Goal: Information Seeking & Learning: Learn about a topic

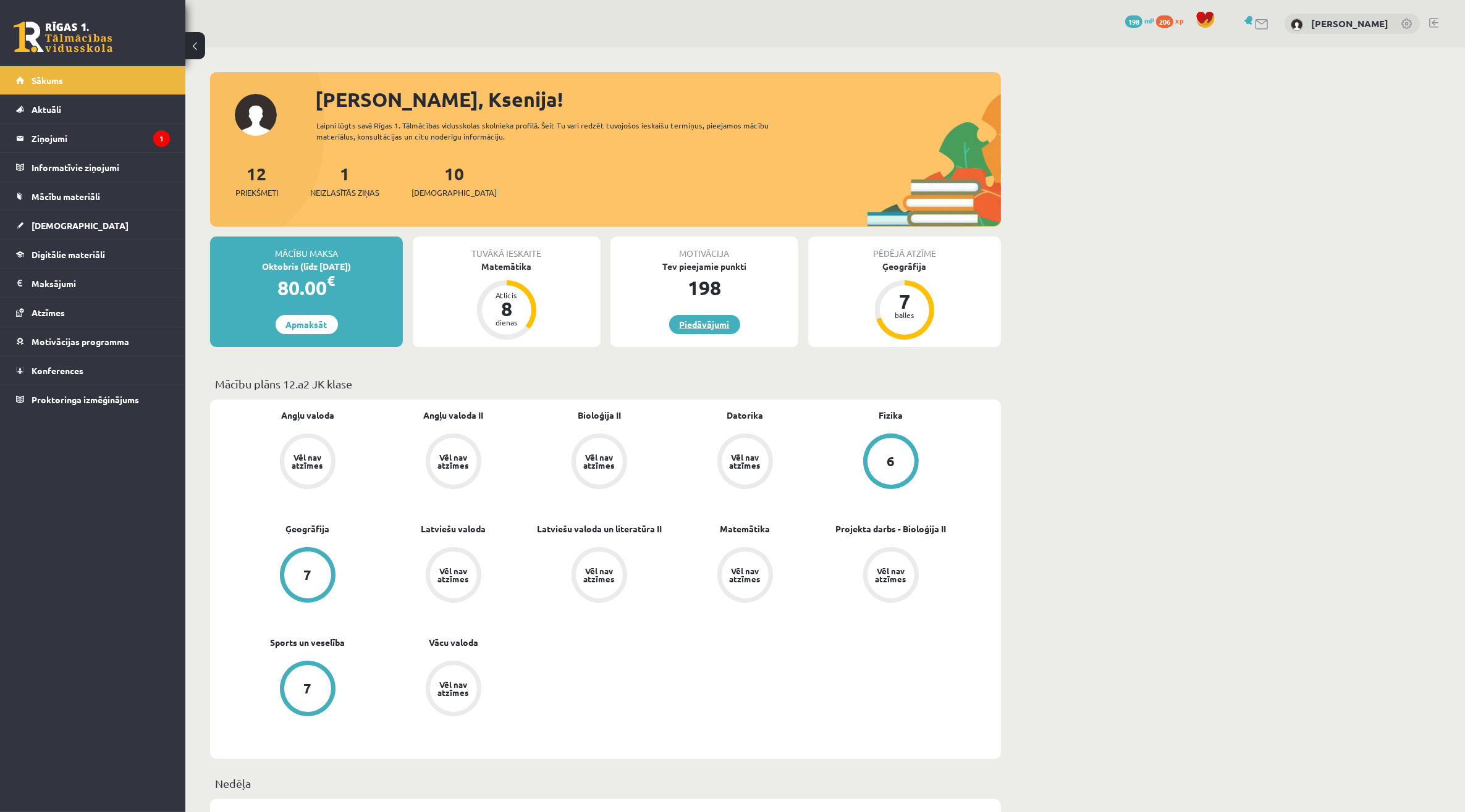
click at [724, 316] on link "Piedāvājumi" at bounding box center [705, 325] width 71 height 19
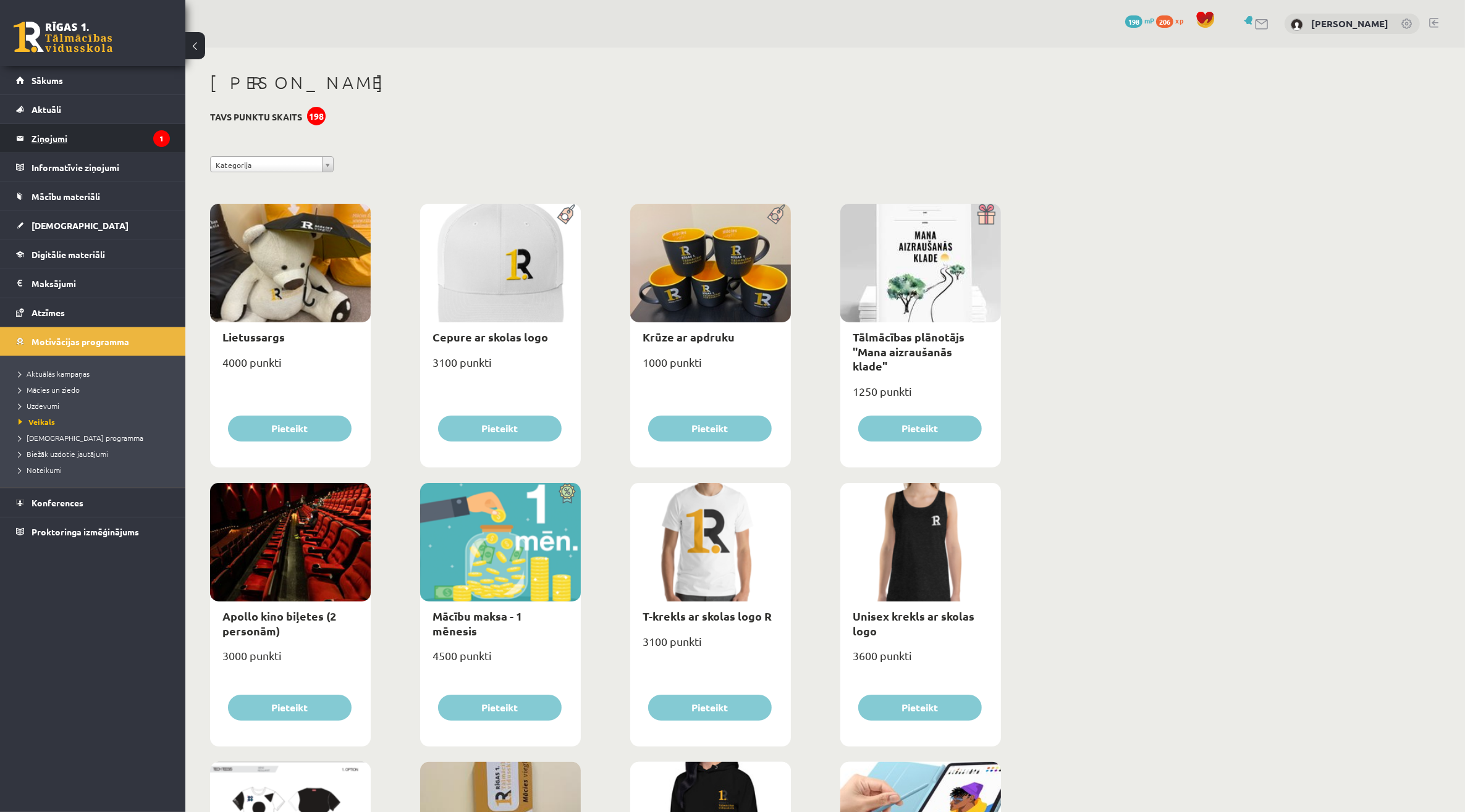
click at [131, 137] on legend "Ziņojumi 1" at bounding box center [101, 138] width 139 height 28
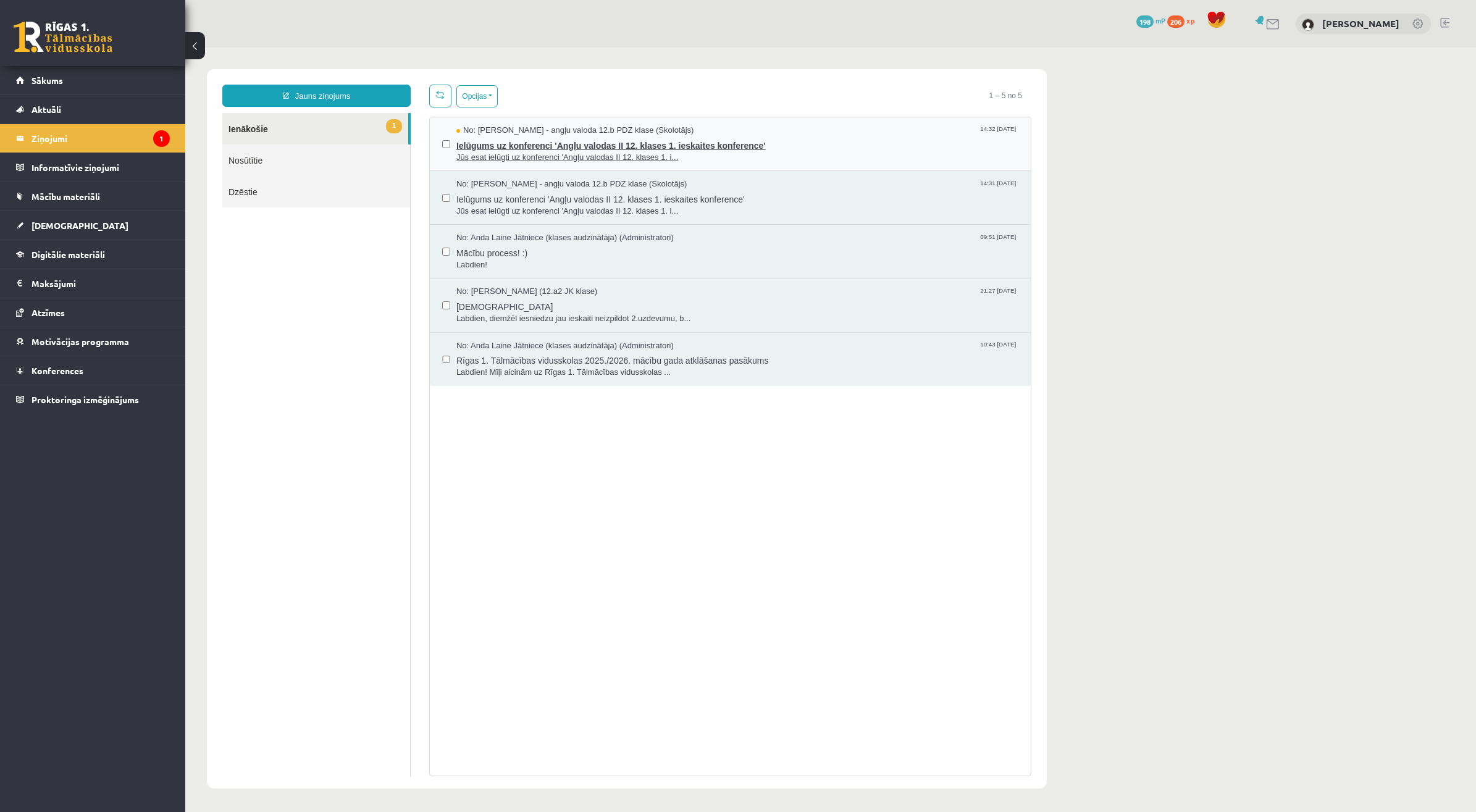
click at [538, 159] on span "Jūs esat ielūgti uz konferenci 'Angļu valodas II 12. klases 1. i..." at bounding box center [737, 158] width 562 height 12
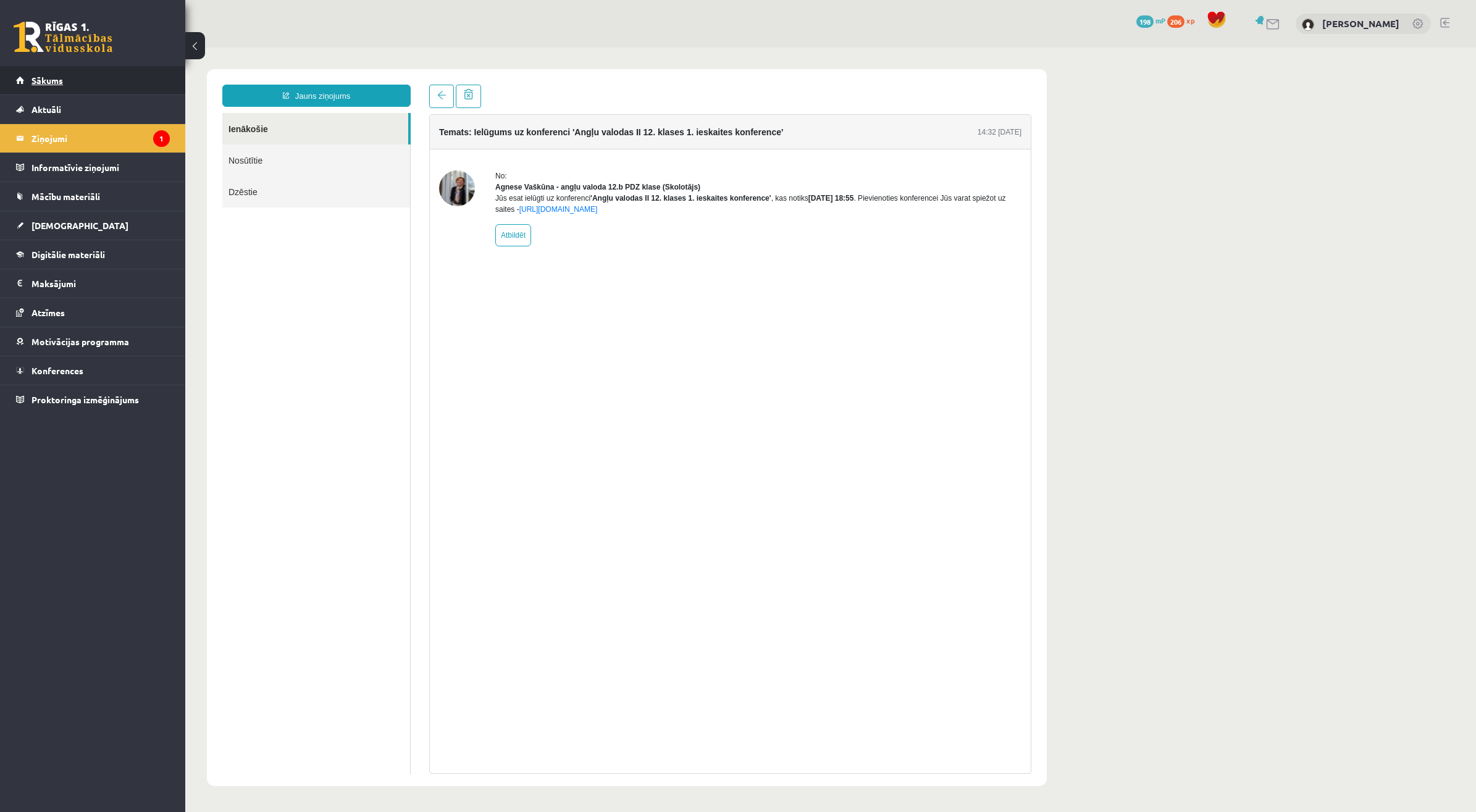
click at [96, 85] on link "Sākums" at bounding box center [93, 80] width 154 height 28
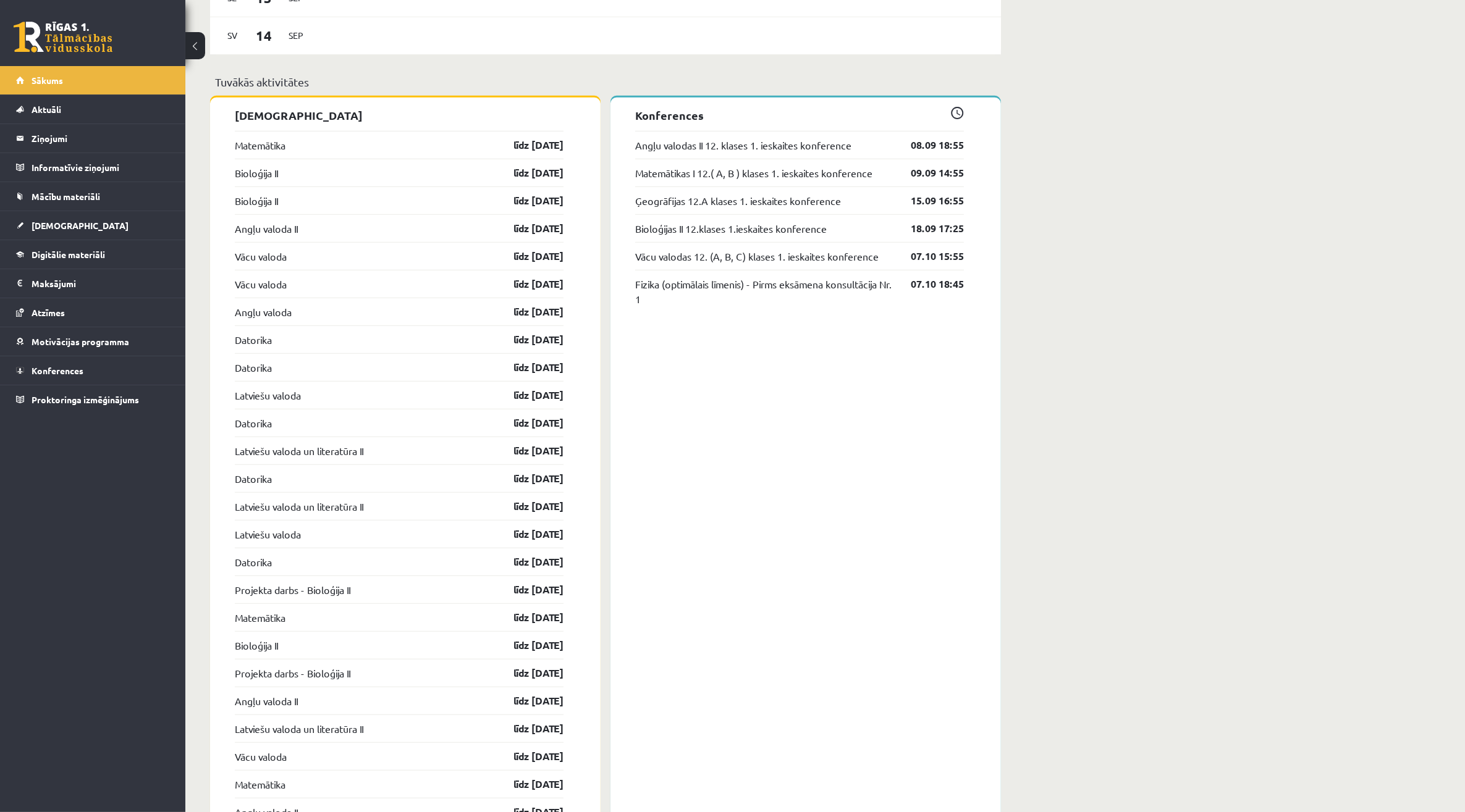
scroll to position [1004, 0]
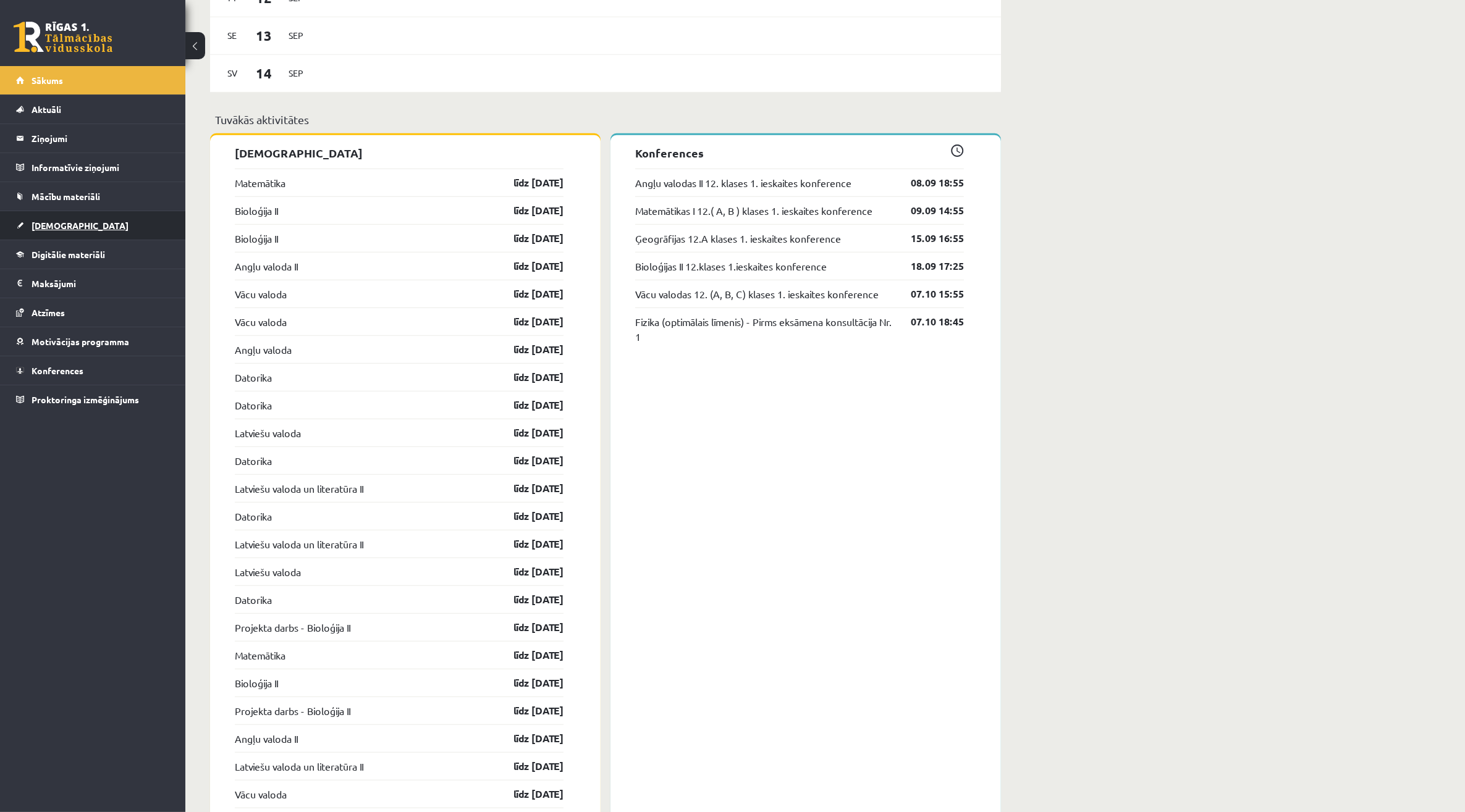
click at [62, 227] on span "[DEMOGRAPHIC_DATA]" at bounding box center [80, 225] width 97 height 12
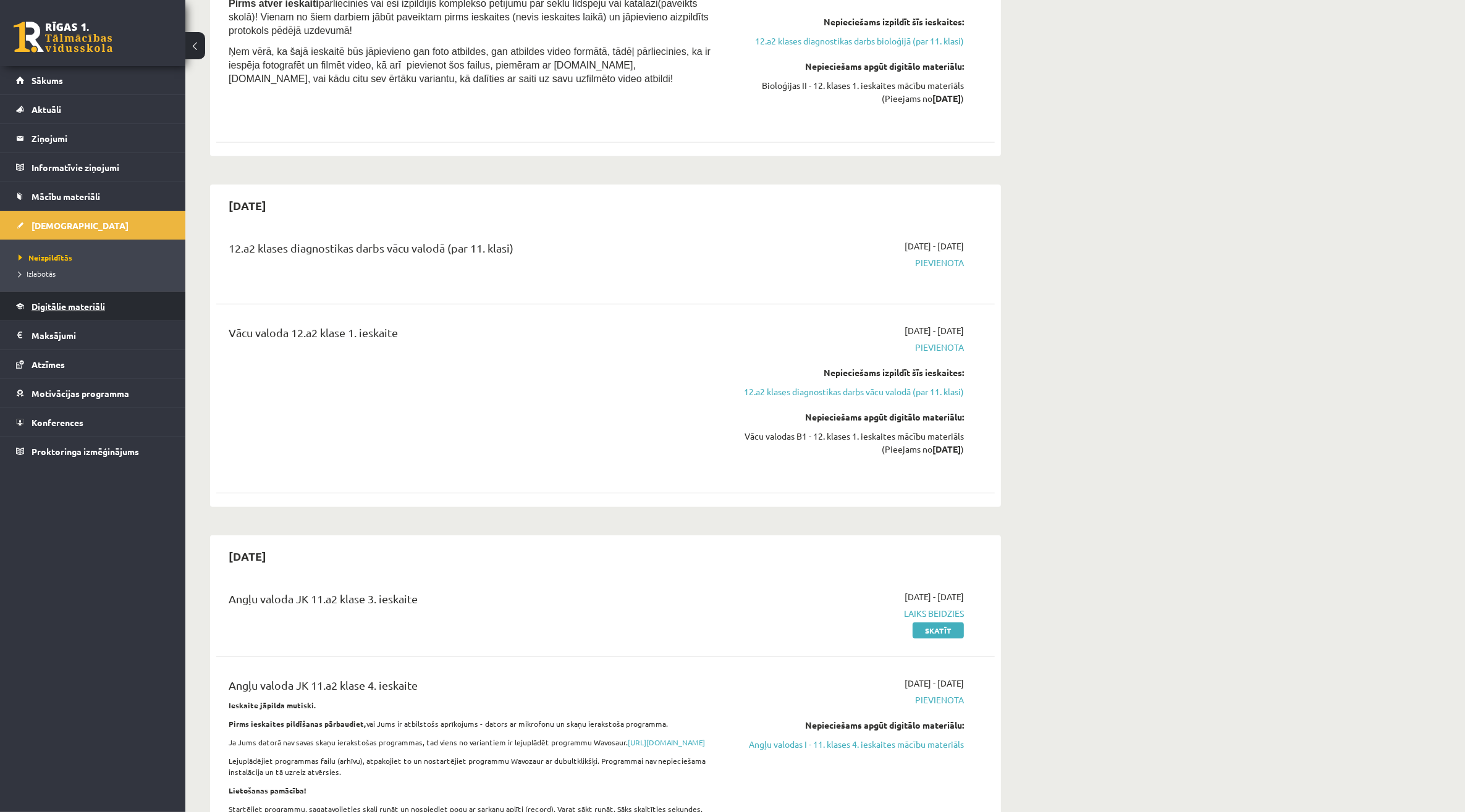
click at [68, 306] on span "Digitālie materiāli" at bounding box center [68, 306] width 73 height 12
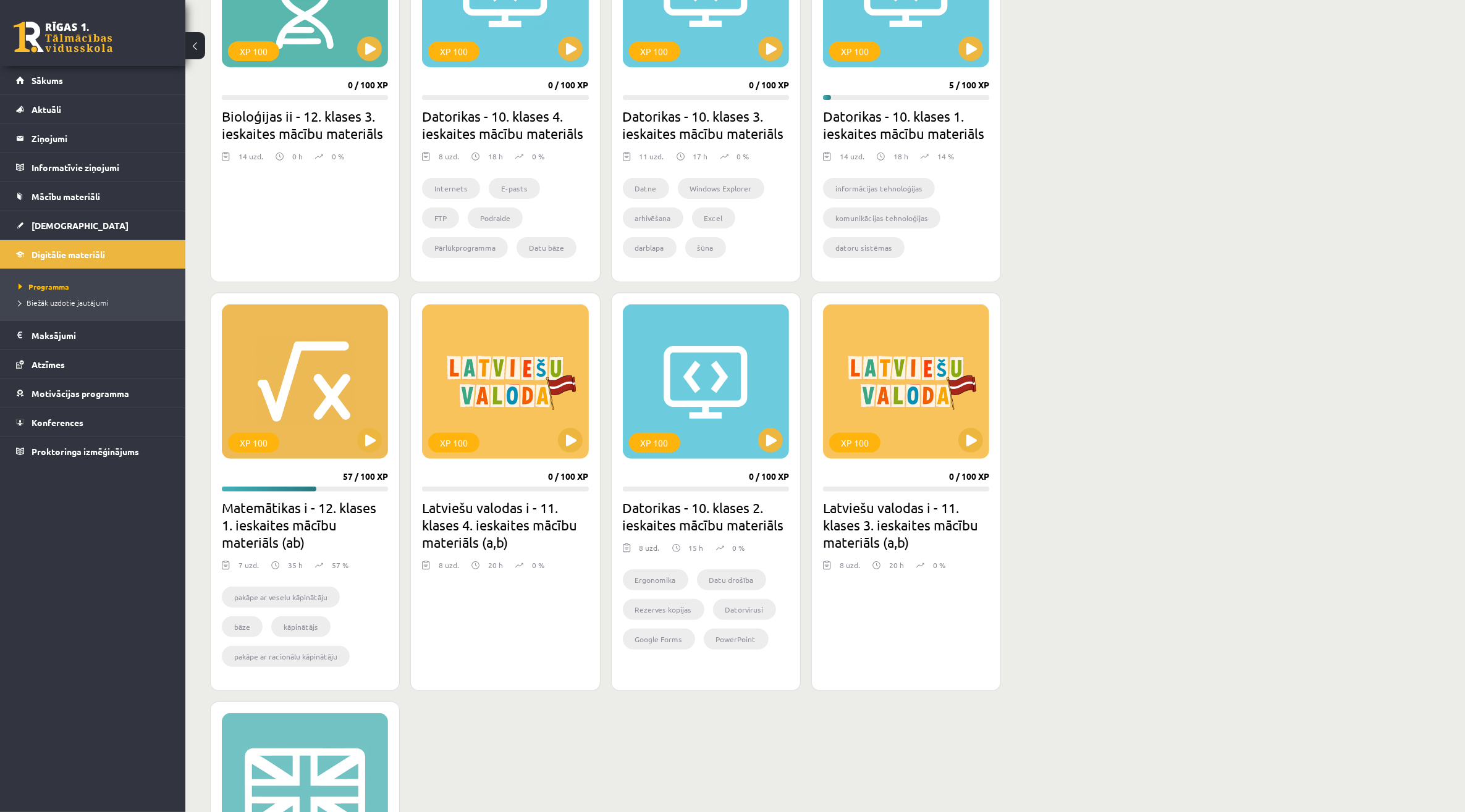
scroll to position [463, 0]
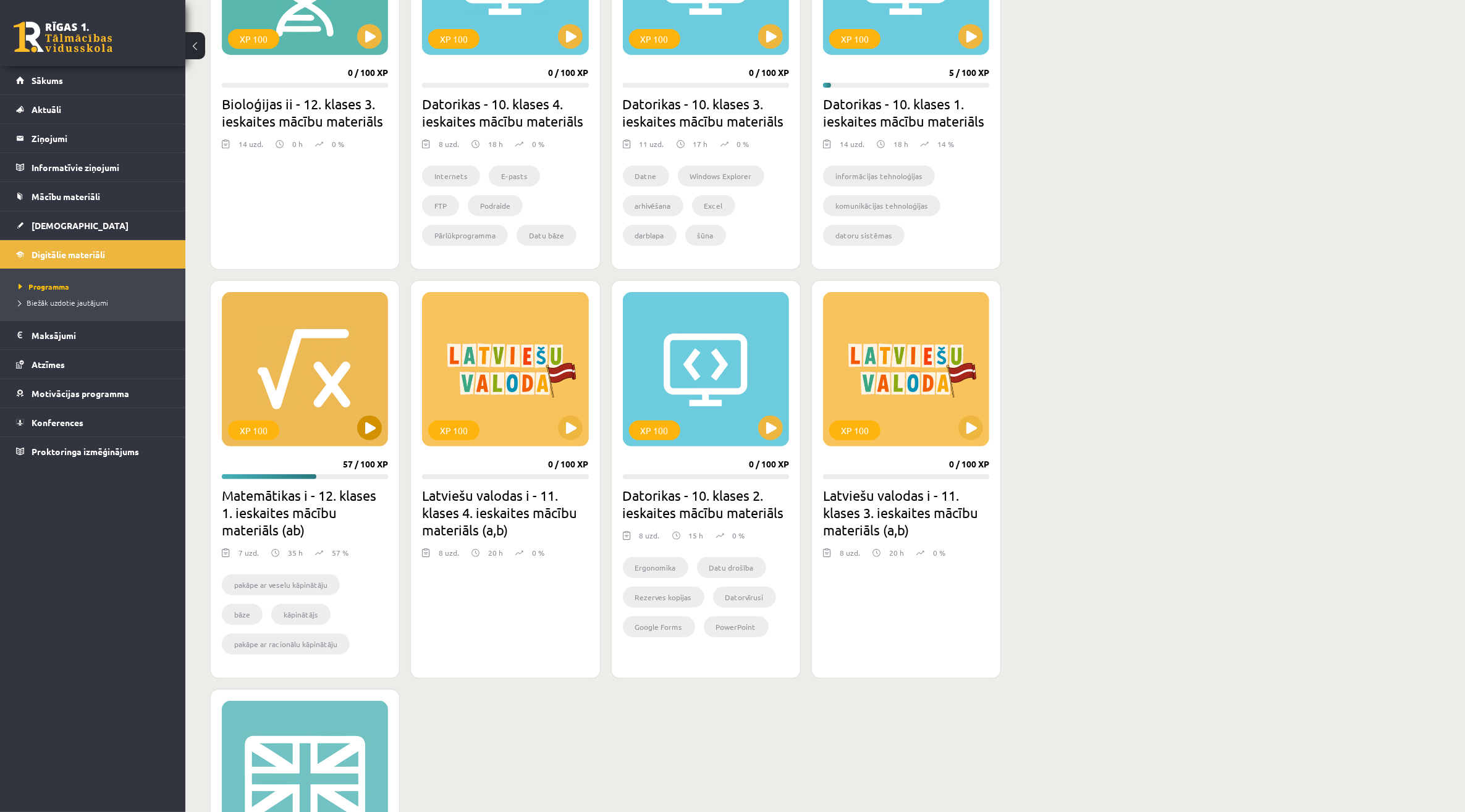
drag, startPoint x: 316, startPoint y: 445, endPoint x: 319, endPoint y: 437, distance: 8.5
click at [319, 437] on div "XP 100 57 / 100 XP Matemātikas i - 12. klases 1. ieskaites mācību materiāls (ab…" at bounding box center [305, 479] width 190 height 398
click at [341, 436] on div "XP 100" at bounding box center [305, 369] width 166 height 154
click at [340, 400] on div "XP 100" at bounding box center [305, 369] width 166 height 154
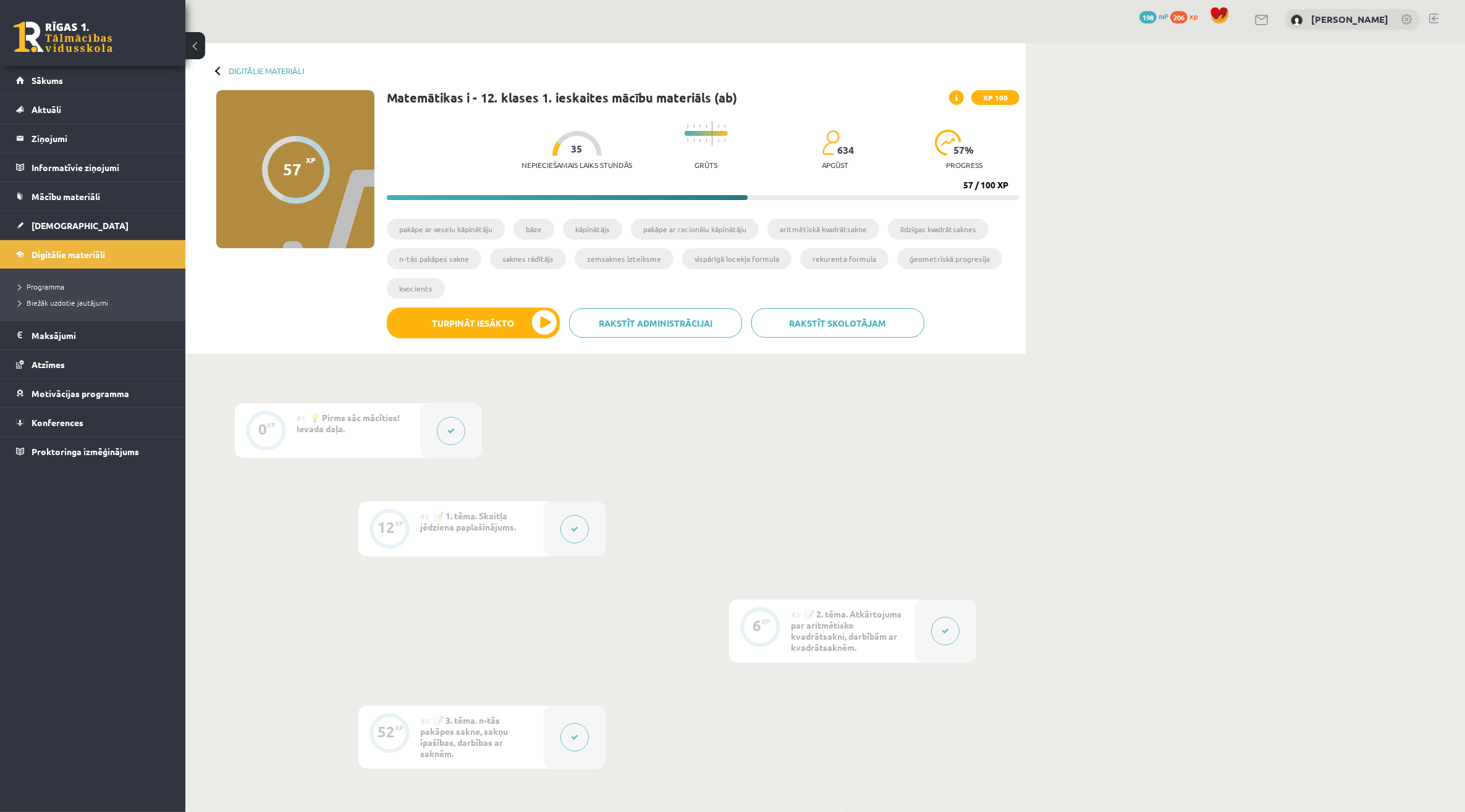
scroll to position [472, 0]
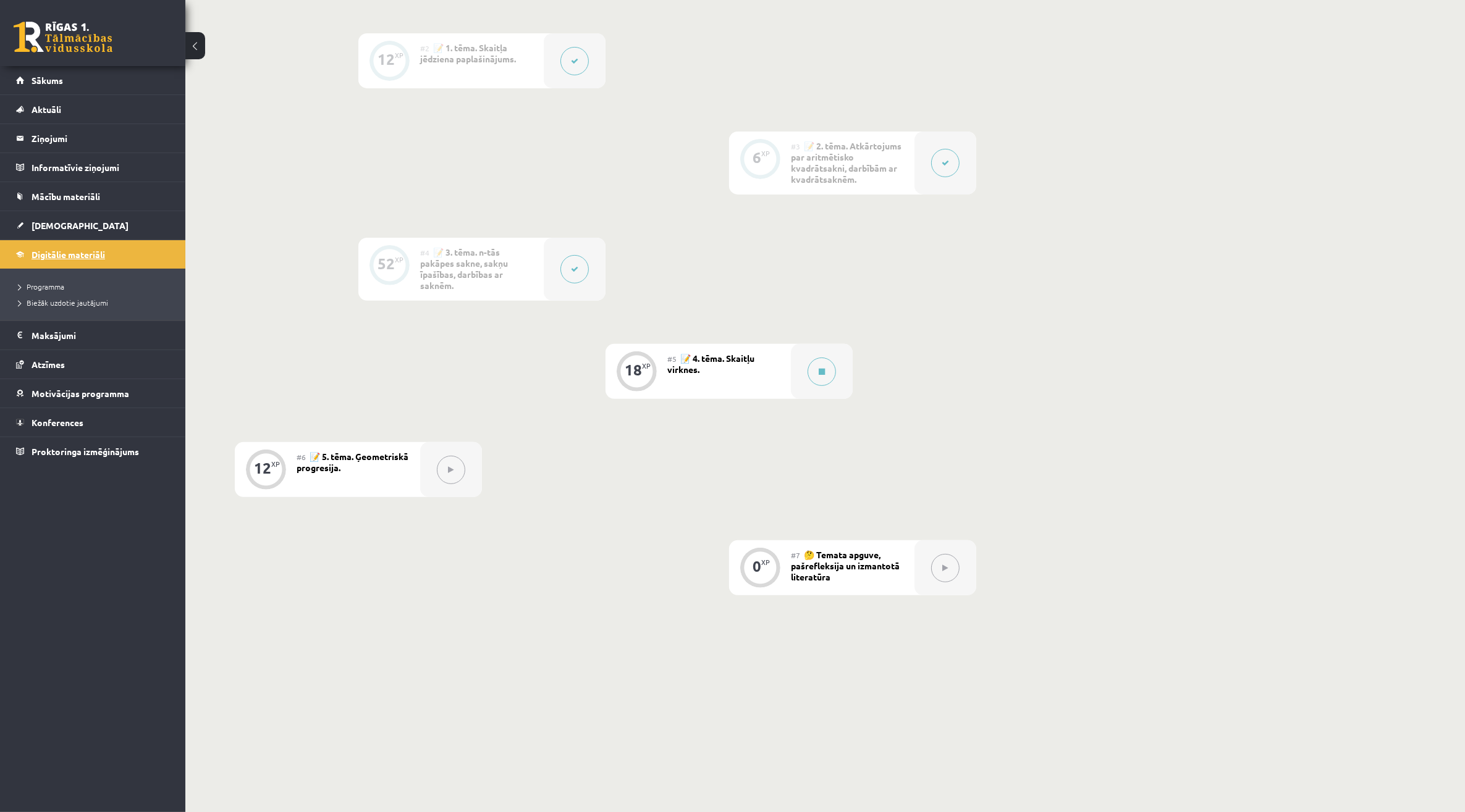
click at [69, 267] on link "Digitālie materiāli" at bounding box center [93, 253] width 154 height 28
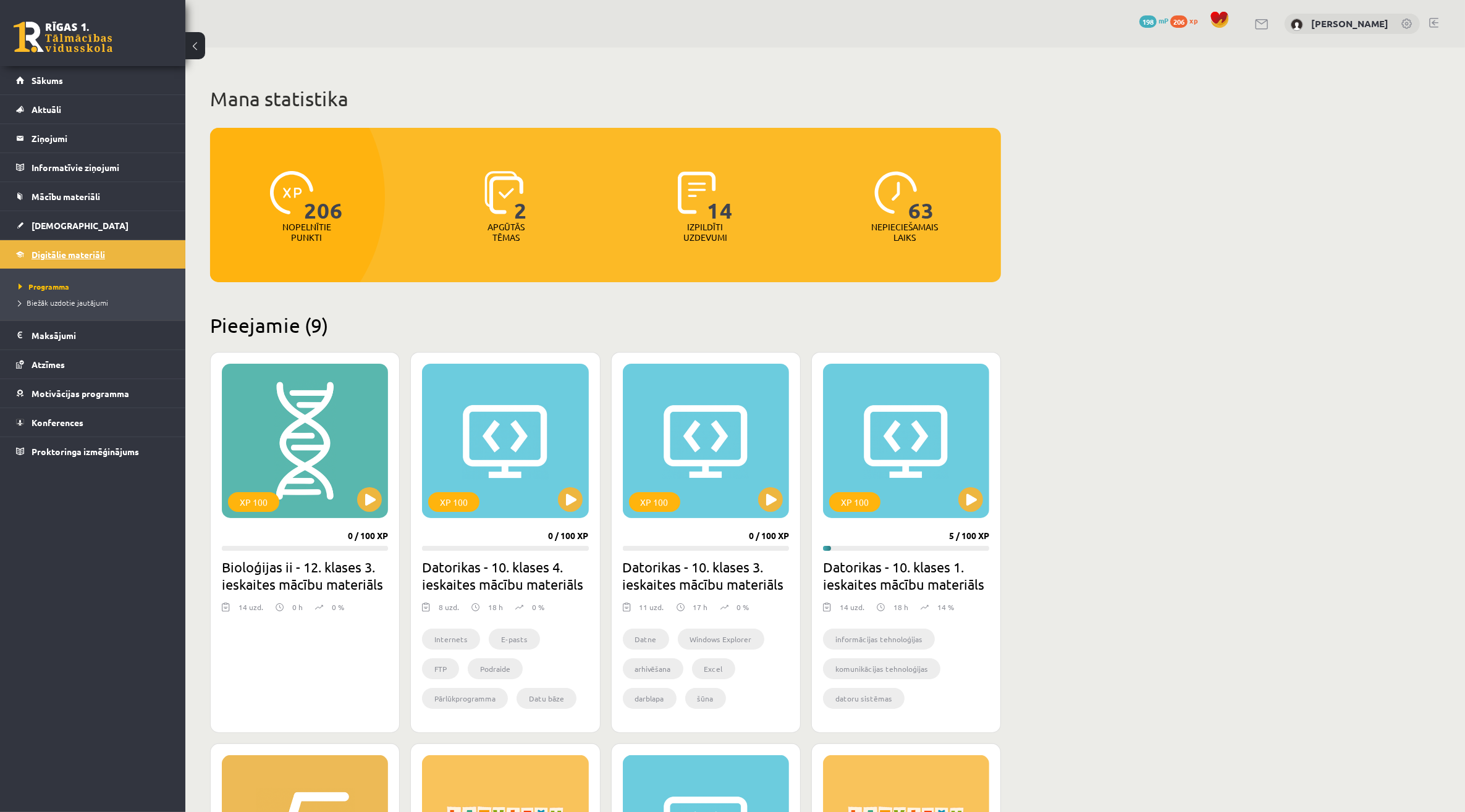
click at [87, 256] on span "Digitālie materiāli" at bounding box center [68, 254] width 73 height 12
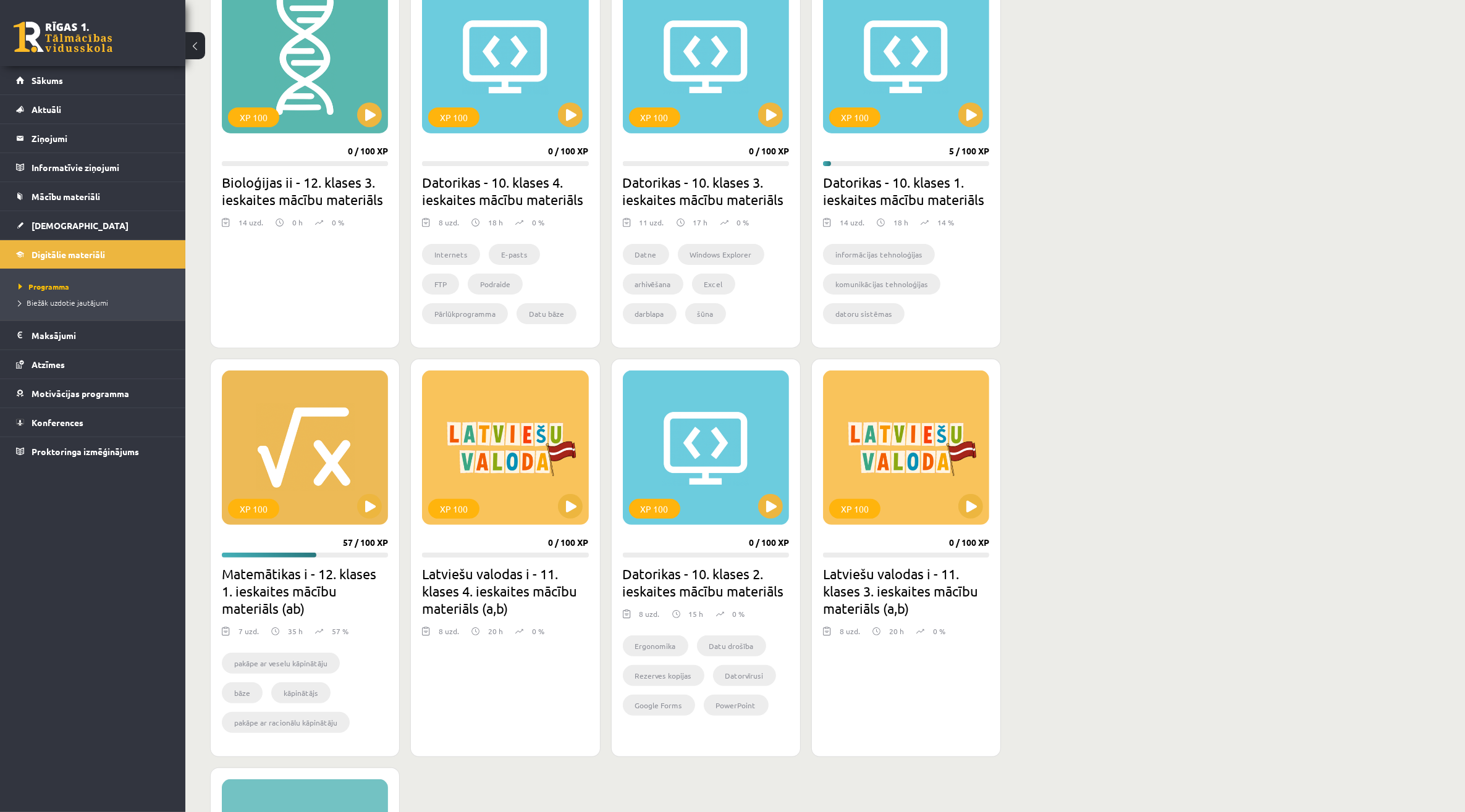
scroll to position [309, 0]
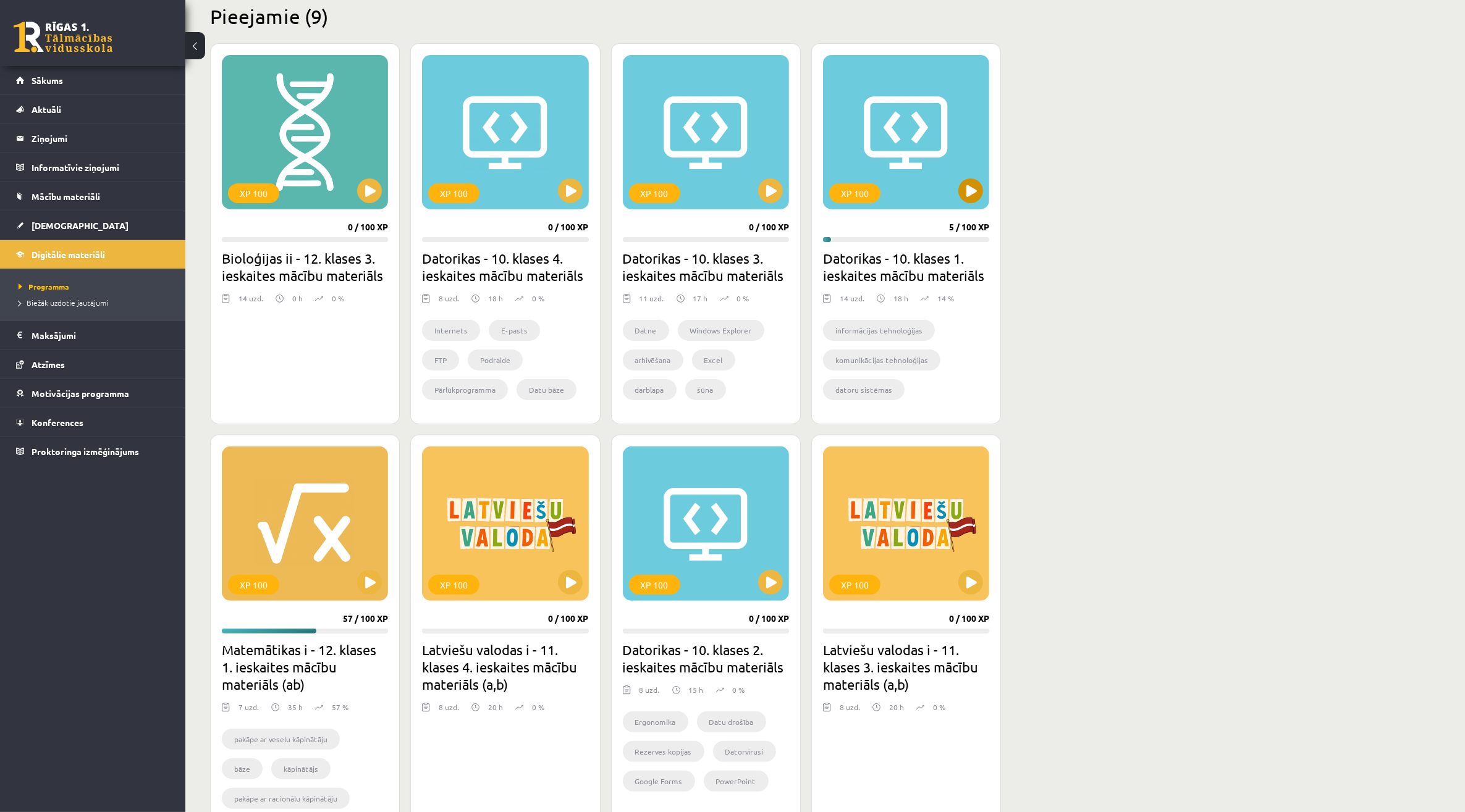
click at [907, 153] on div "XP 100" at bounding box center [906, 132] width 166 height 154
click at [931, 181] on div "XP 100" at bounding box center [906, 132] width 166 height 154
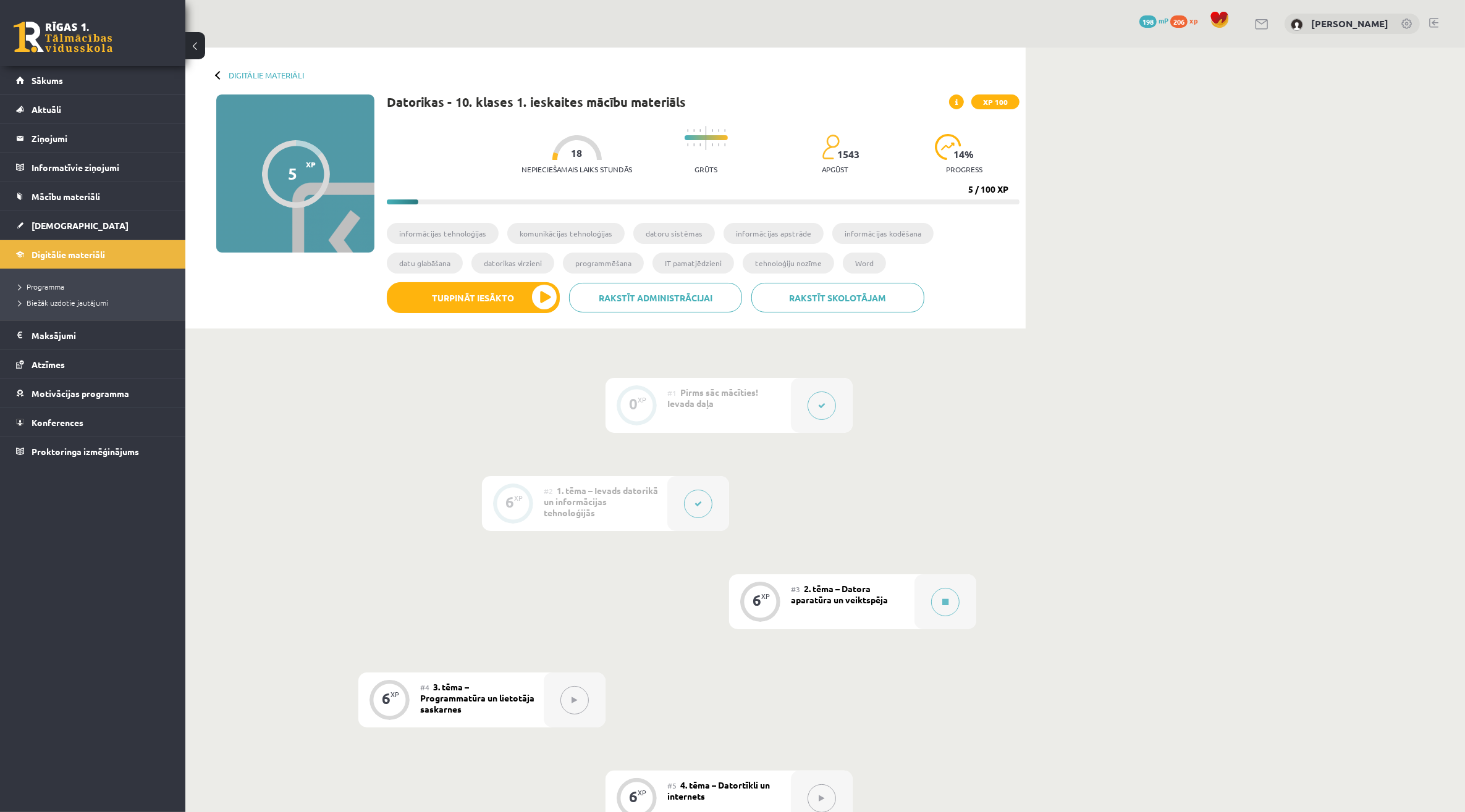
drag, startPoint x: 899, startPoint y: 598, endPoint x: 906, endPoint y: 597, distance: 7.1
click at [899, 598] on div "#3 2. tēma – Datora aparatūra un veiktspēja" at bounding box center [853, 601] width 123 height 55
click at [922, 597] on div at bounding box center [946, 601] width 62 height 55
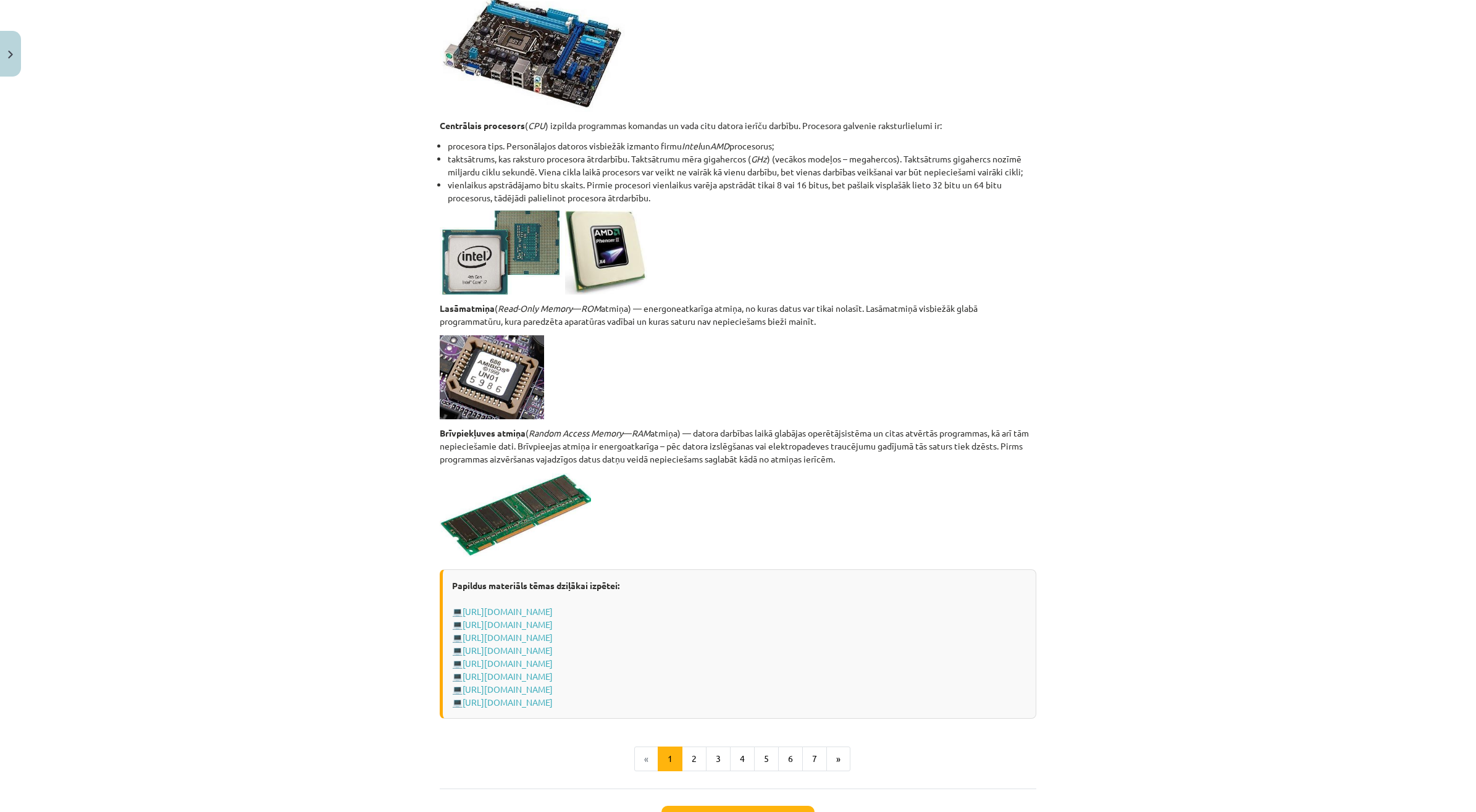
scroll to position [1833, 0]
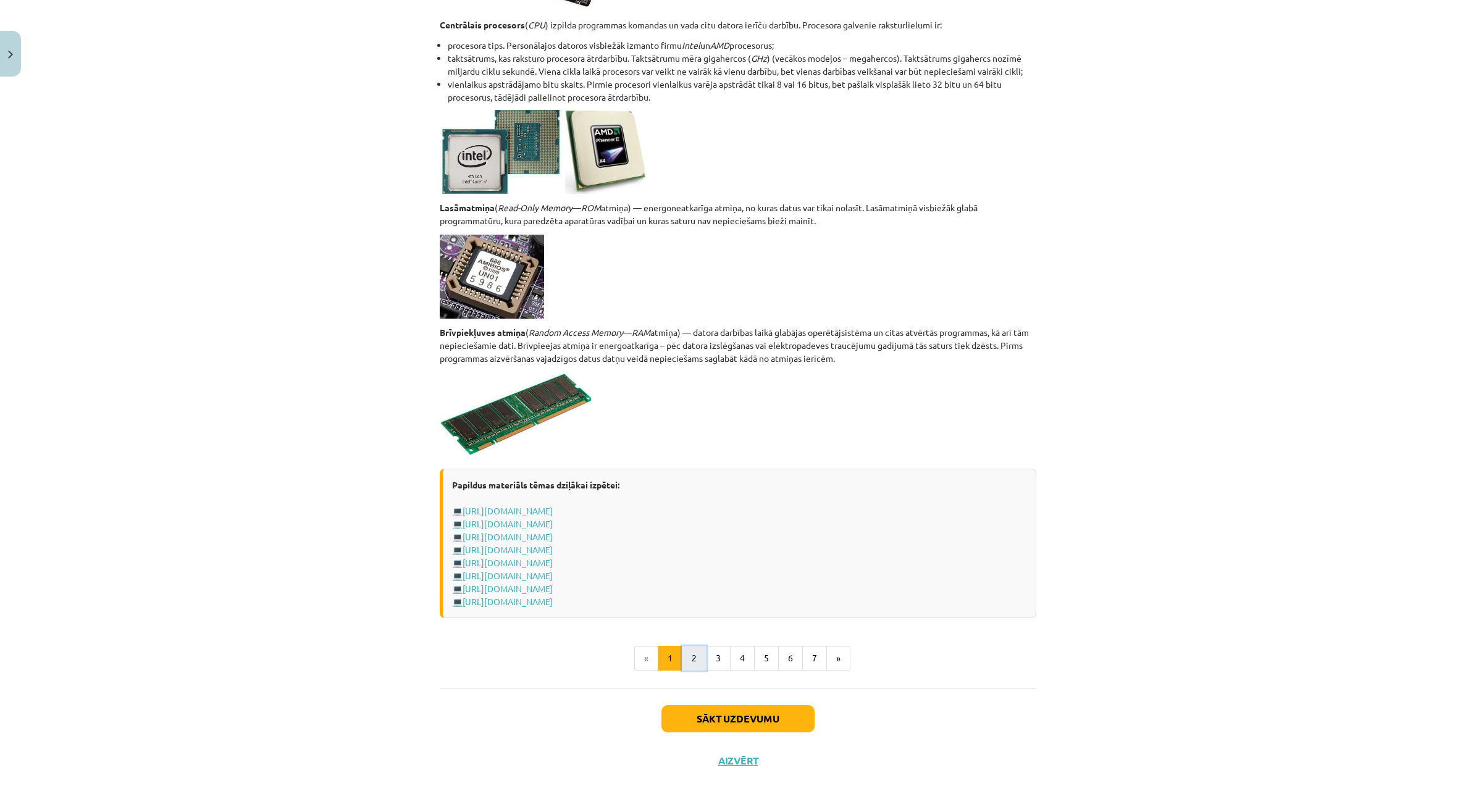
click at [682, 665] on button "2" at bounding box center [695, 659] width 25 height 25
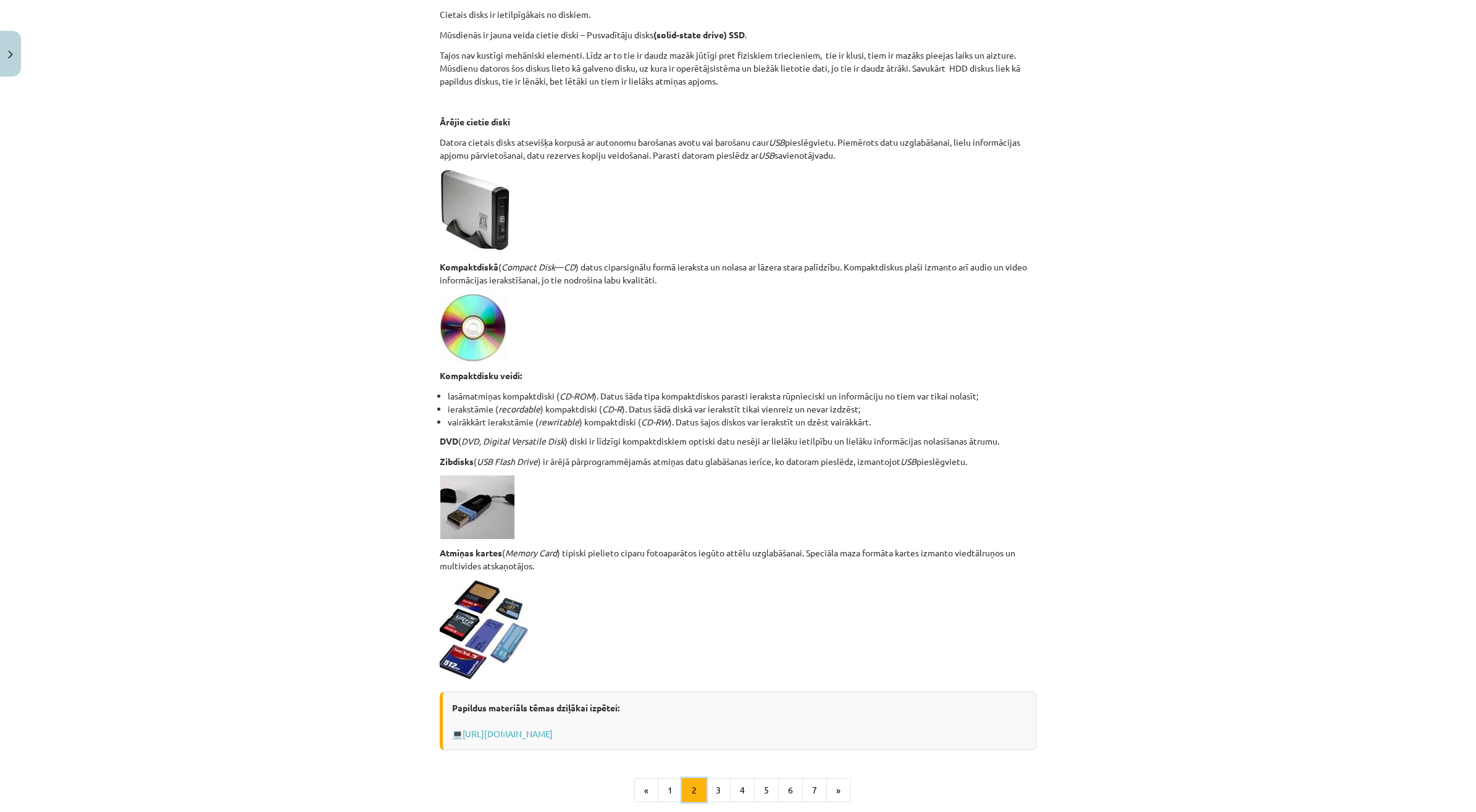
scroll to position [723, 0]
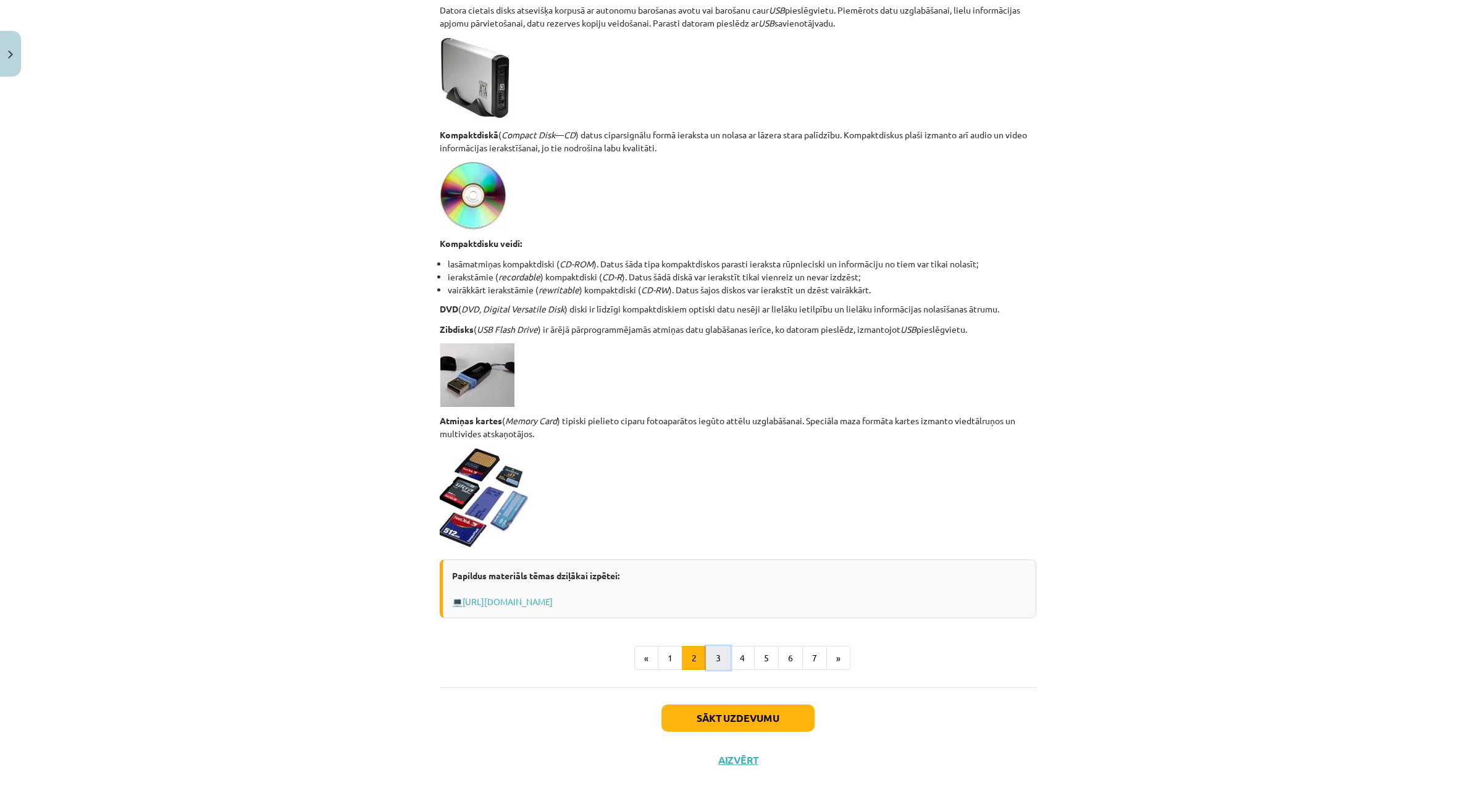
click at [708, 660] on button "3" at bounding box center [719, 659] width 25 height 25
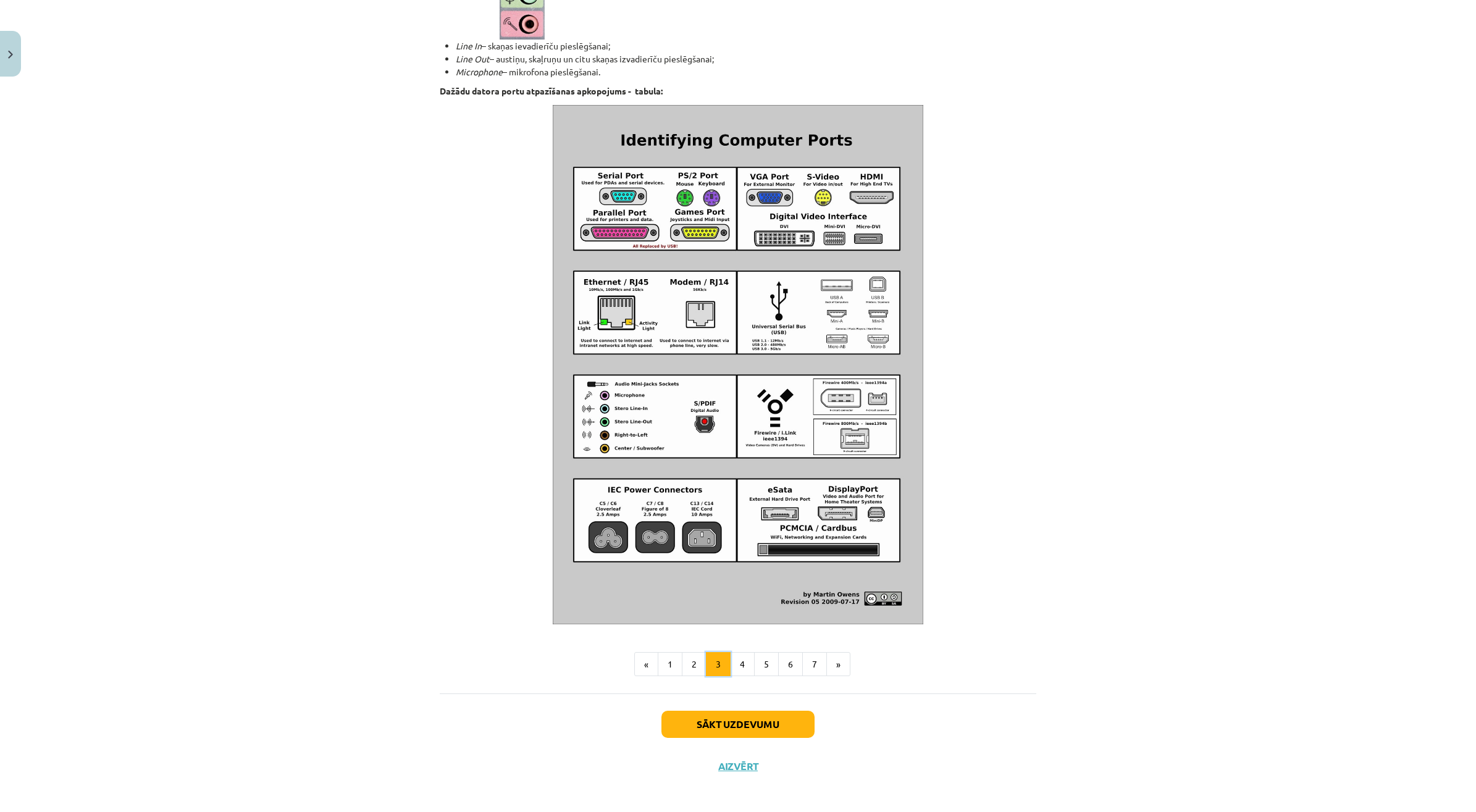
scroll to position [1087, 0]
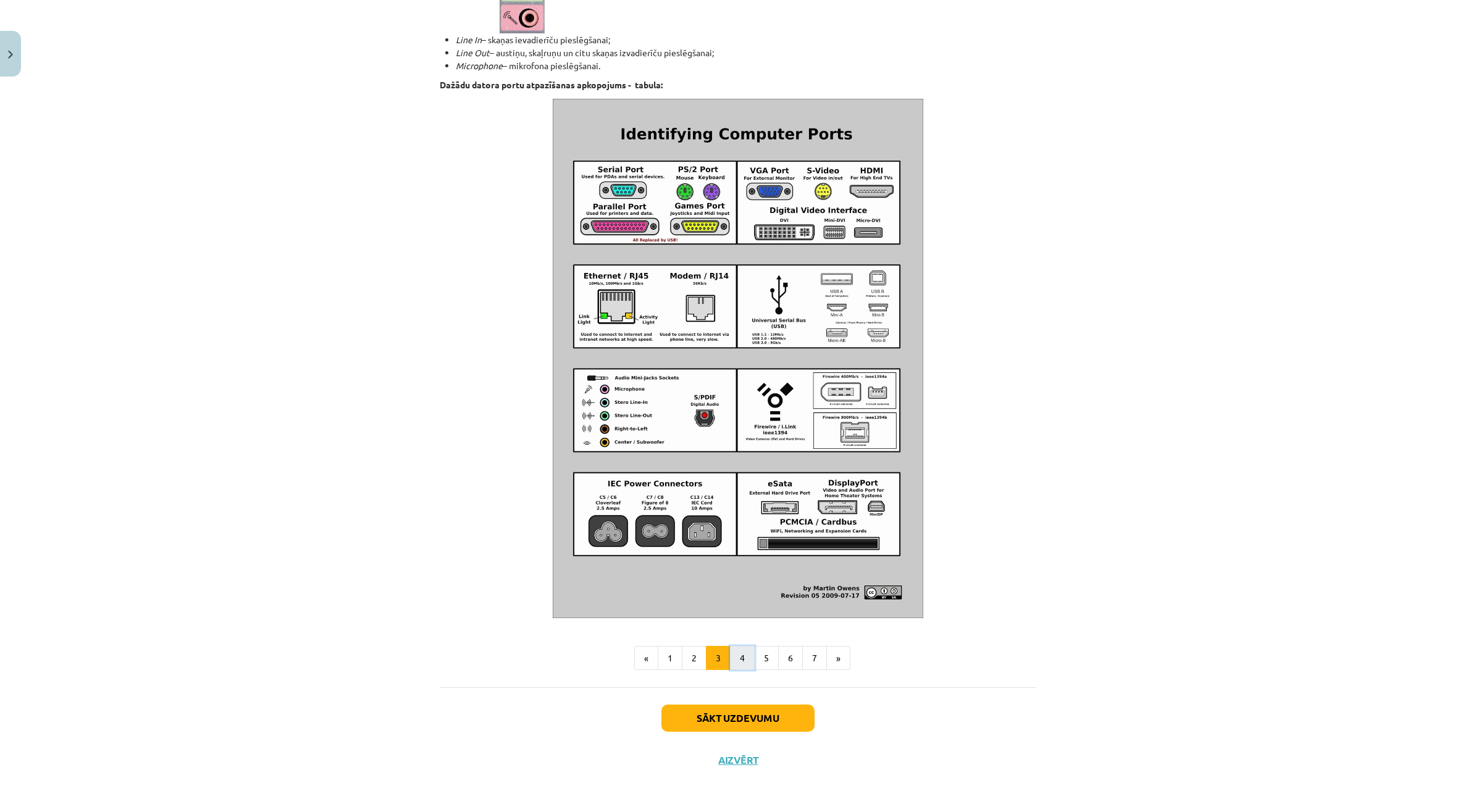
click at [730, 666] on button "4" at bounding box center [743, 659] width 25 height 25
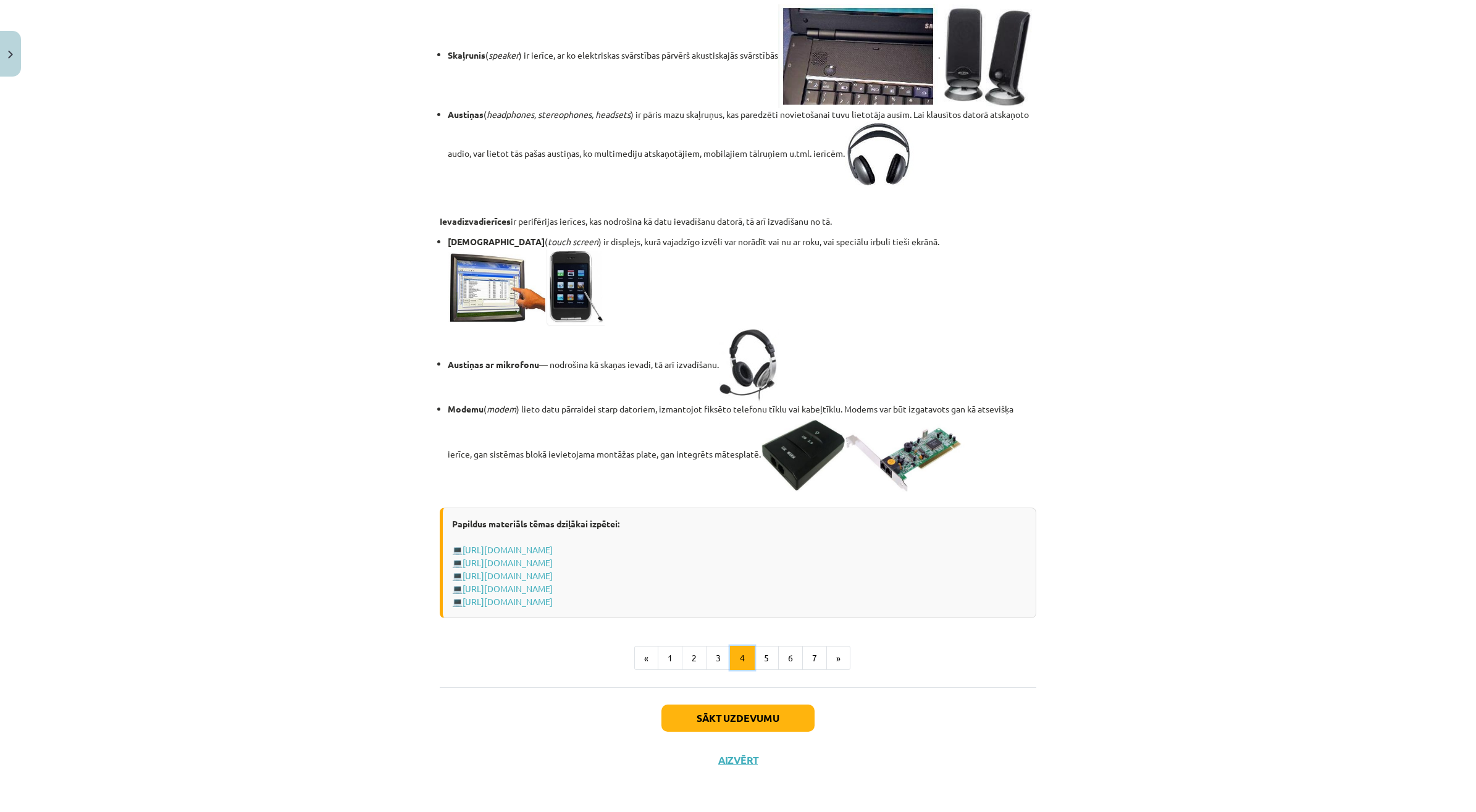
scroll to position [1872, 0]
click at [764, 652] on button "5" at bounding box center [767, 659] width 25 height 25
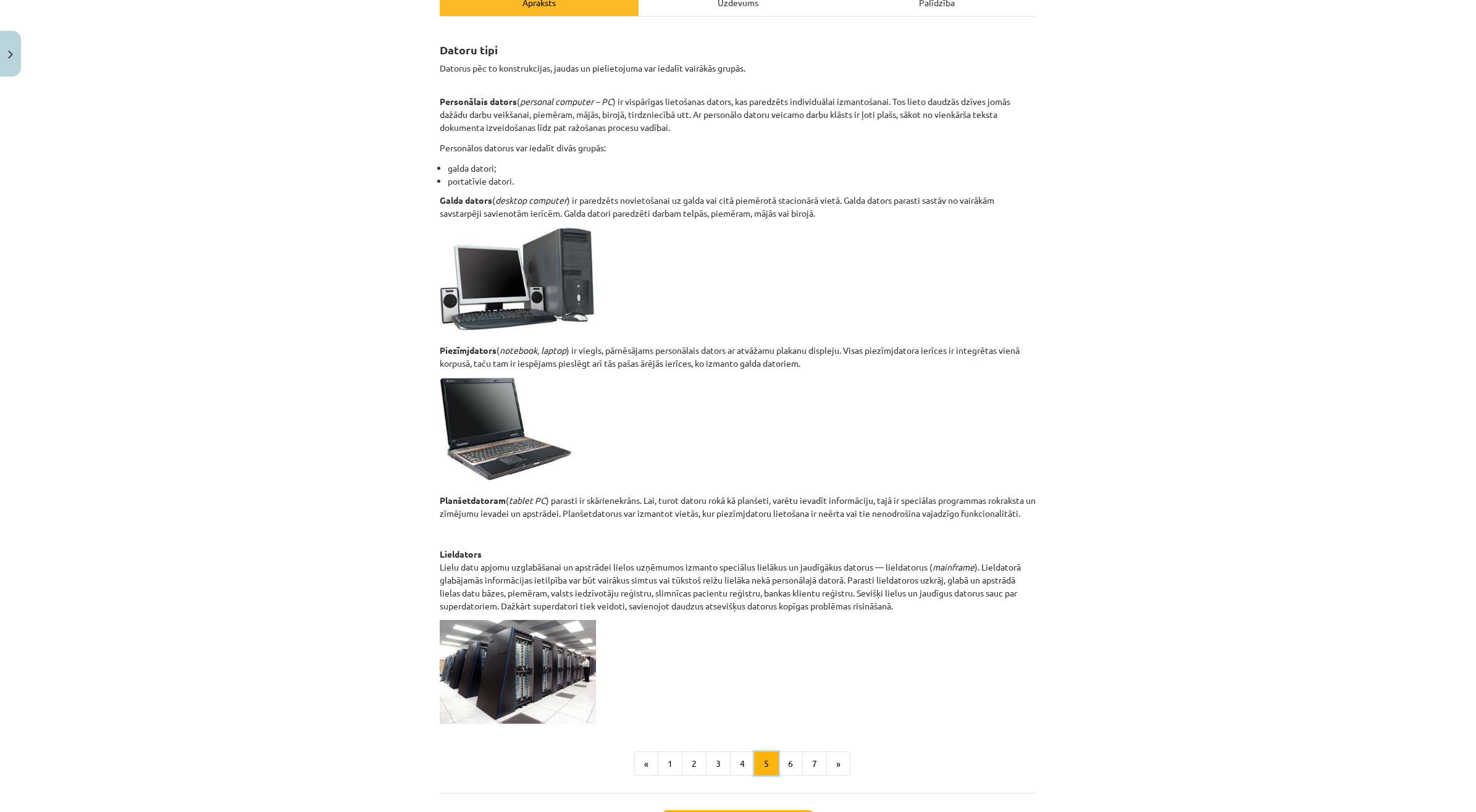
scroll to position [231, 0]
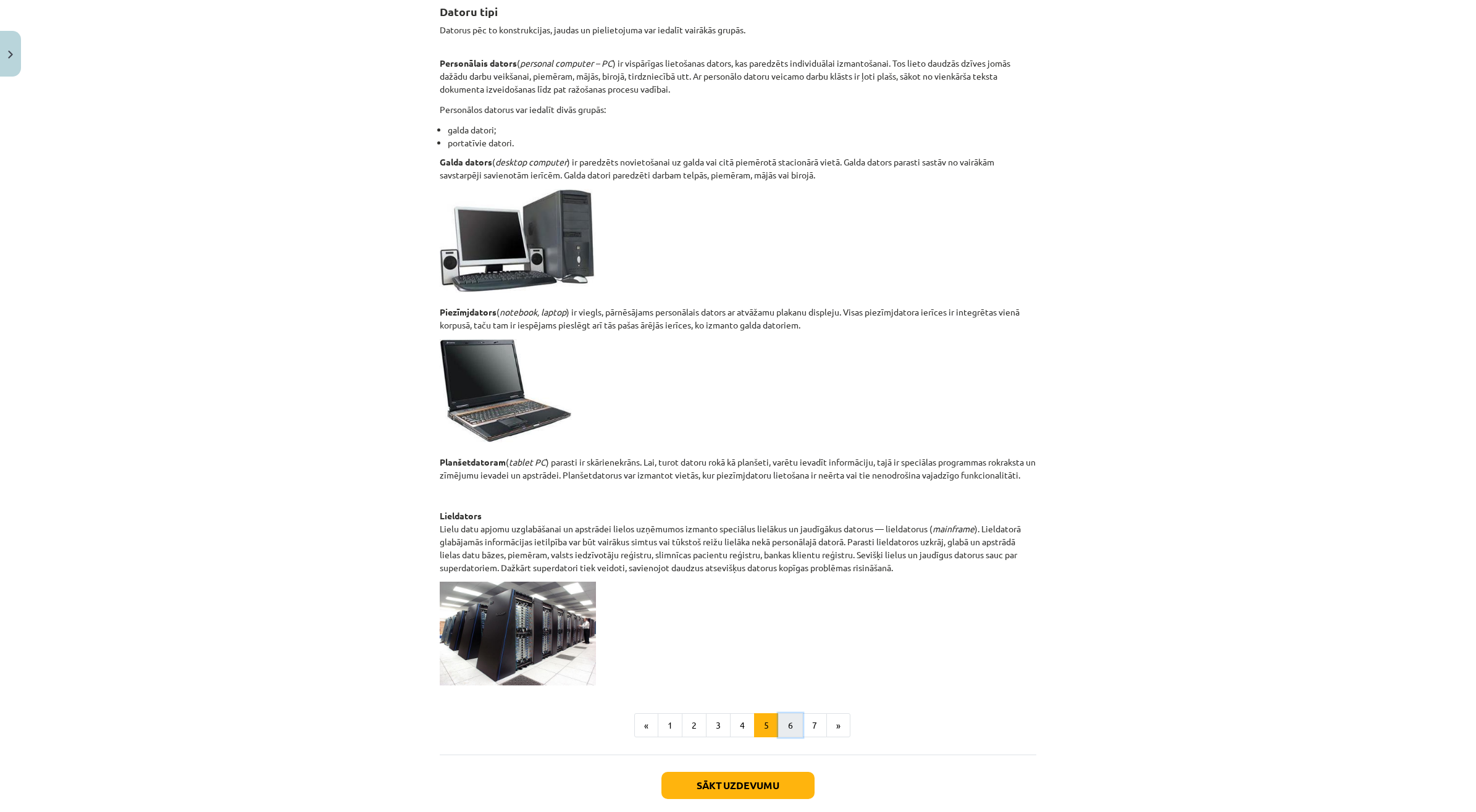
click at [792, 729] on button "6" at bounding box center [791, 725] width 25 height 25
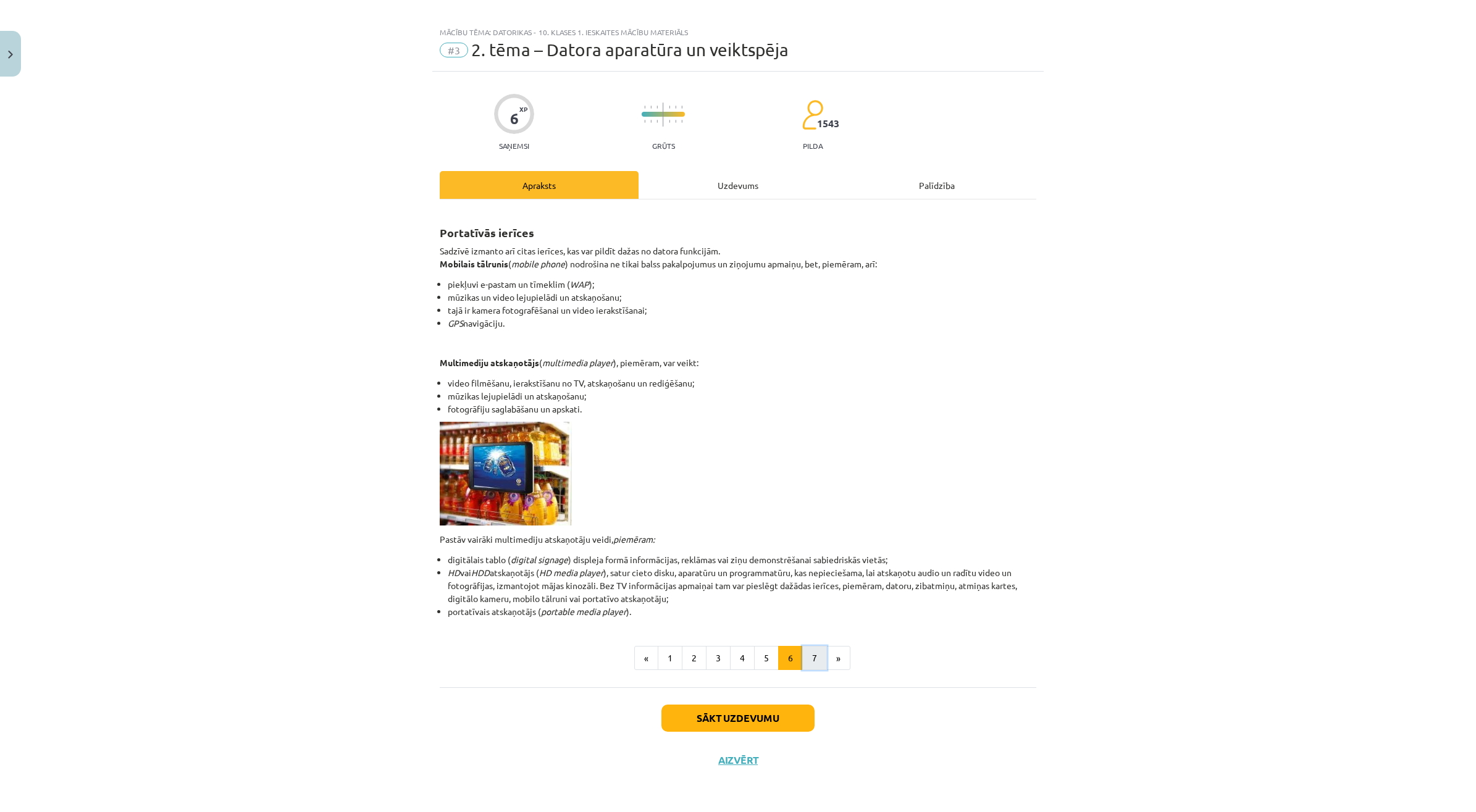
click at [803, 661] on button "7" at bounding box center [815, 659] width 25 height 25
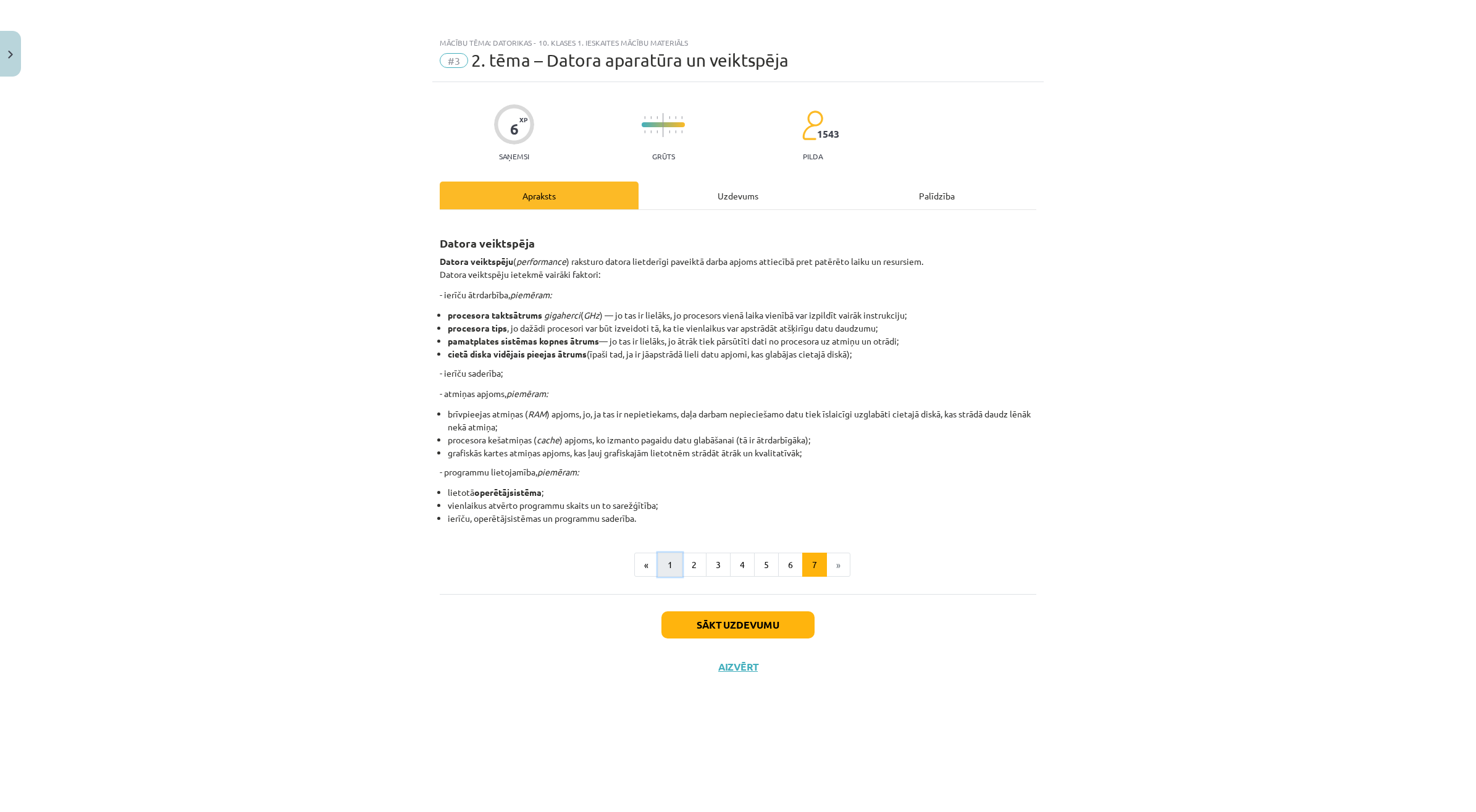
click at [658, 560] on button "1" at bounding box center [671, 565] width 25 height 25
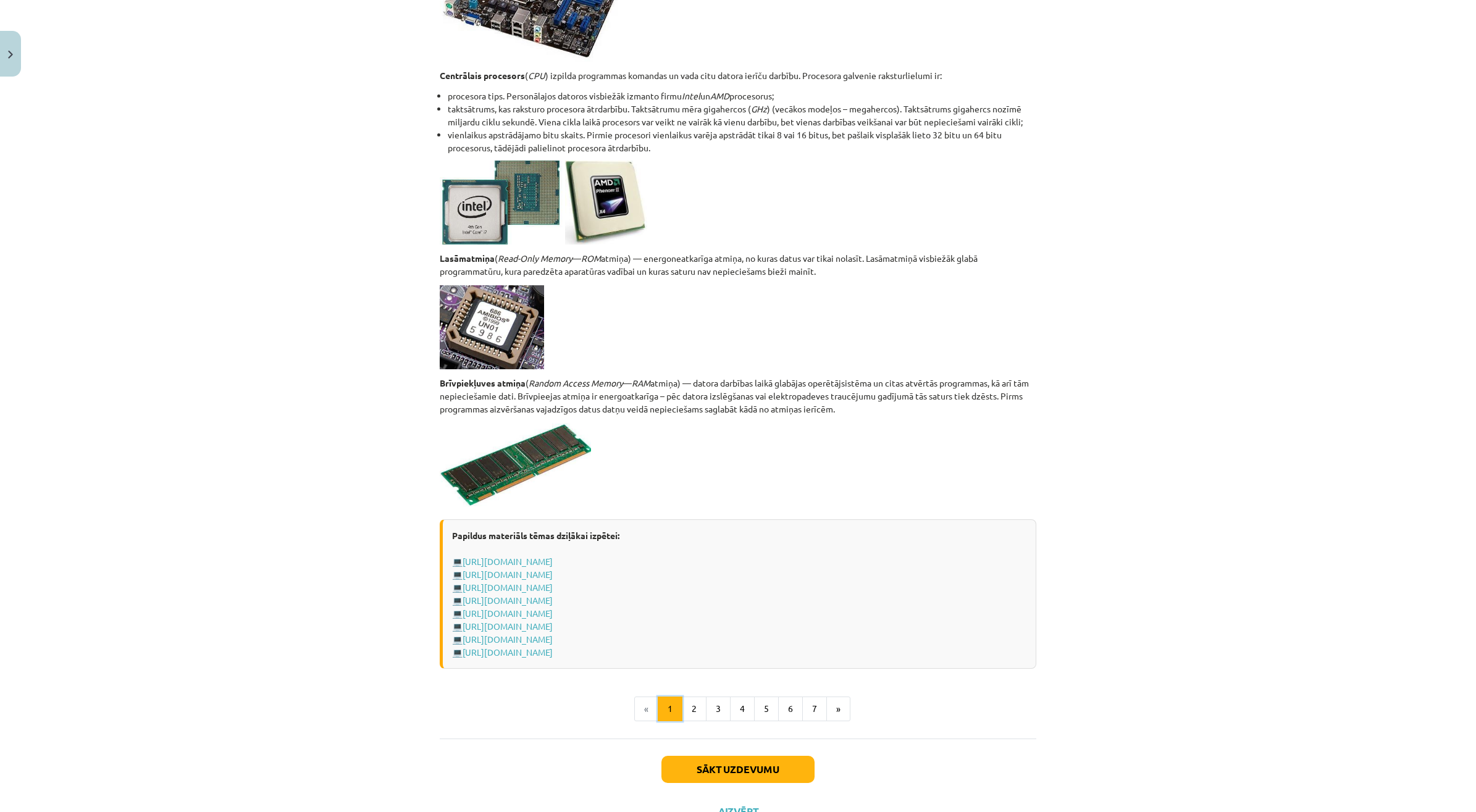
scroll to position [1833, 0]
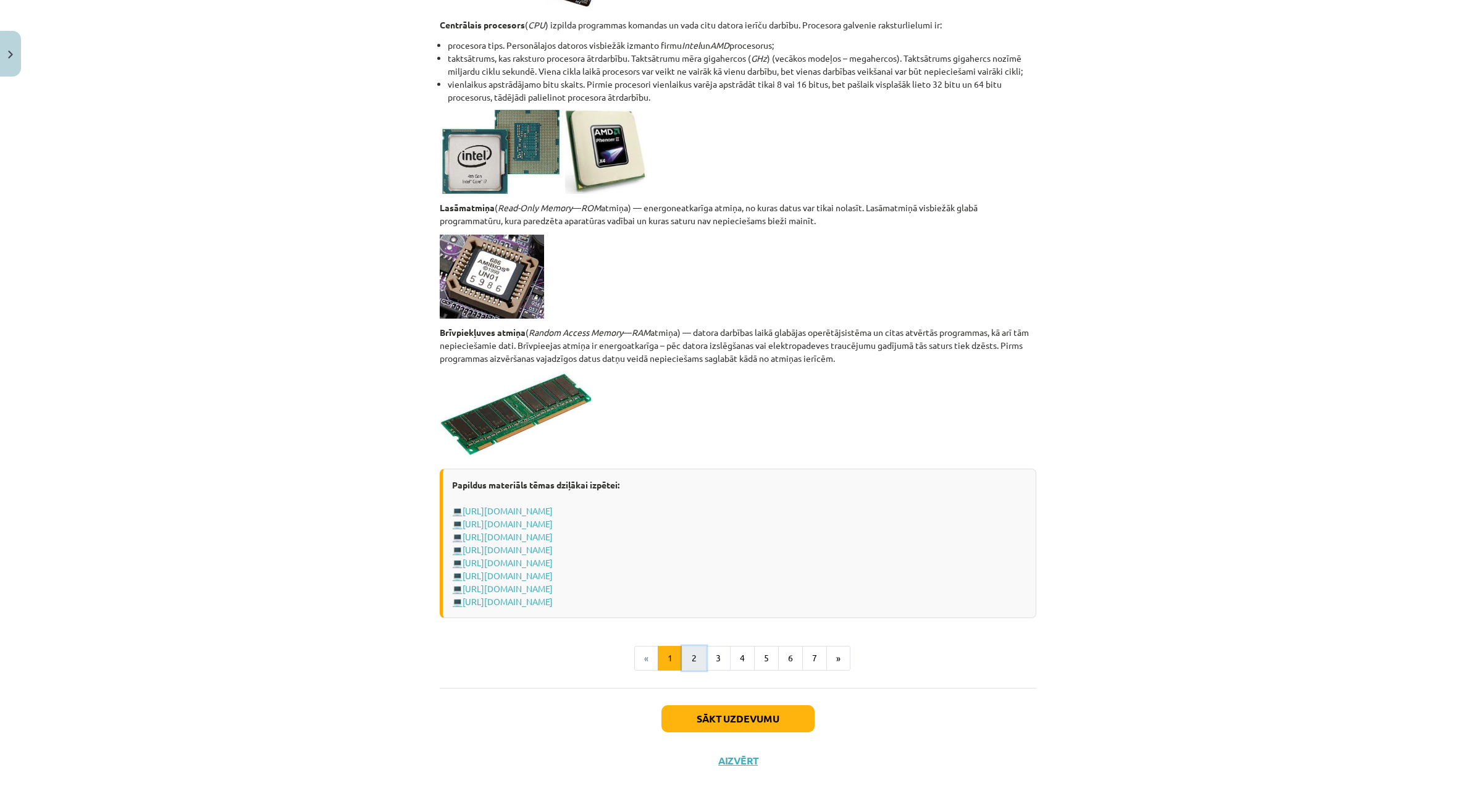
click at [682, 655] on button "2" at bounding box center [695, 659] width 25 height 25
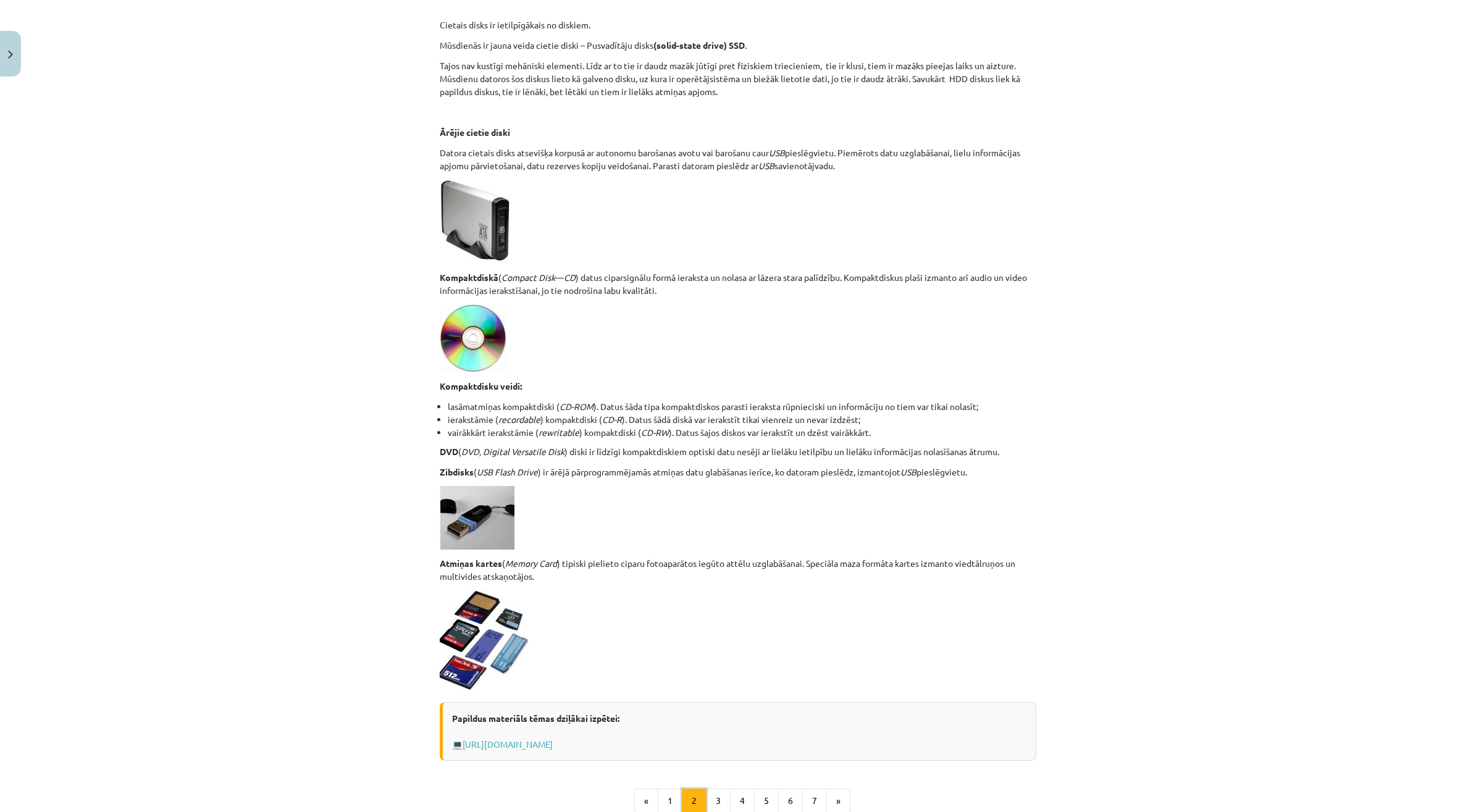
scroll to position [723, 0]
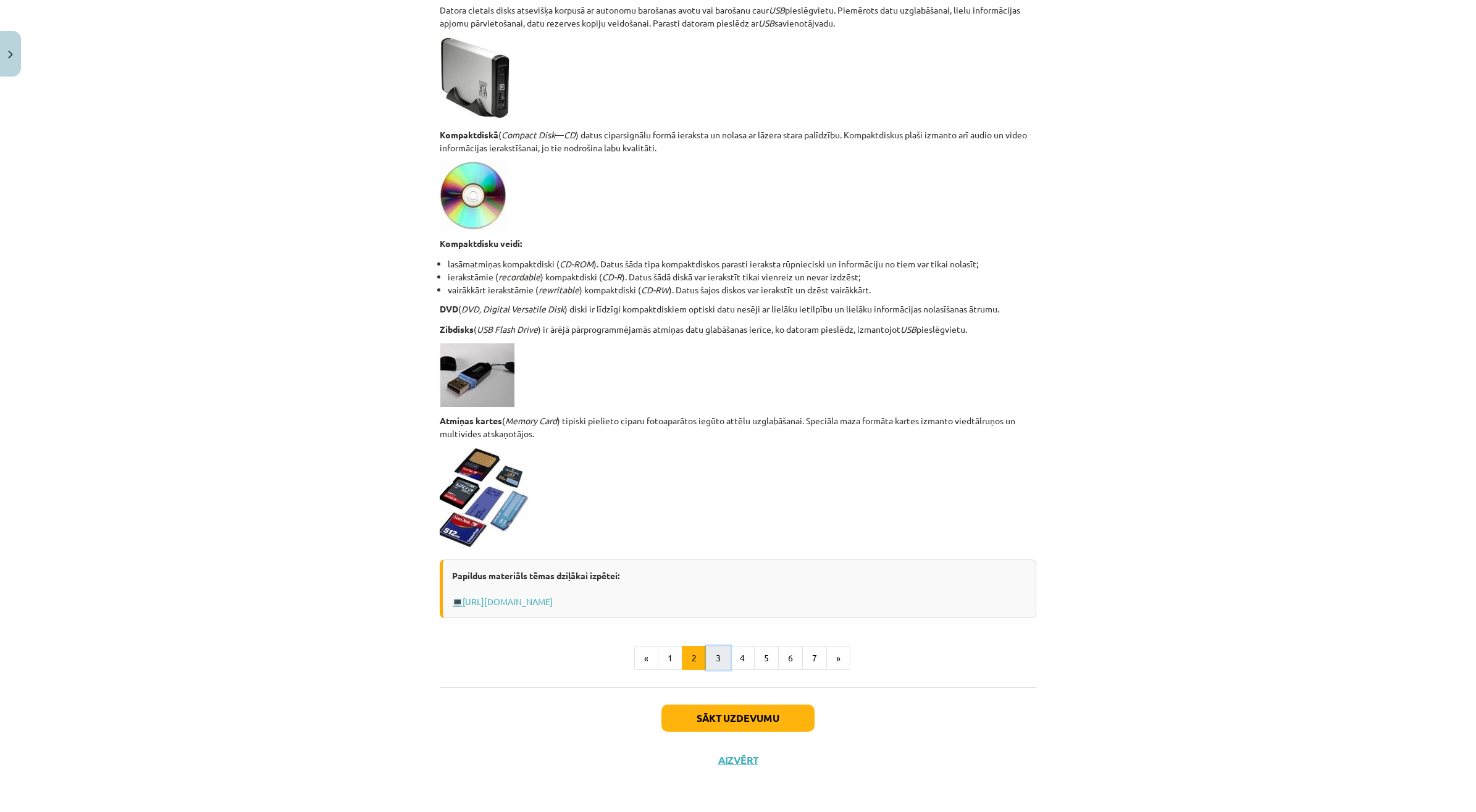
click at [709, 652] on button "3" at bounding box center [719, 659] width 25 height 25
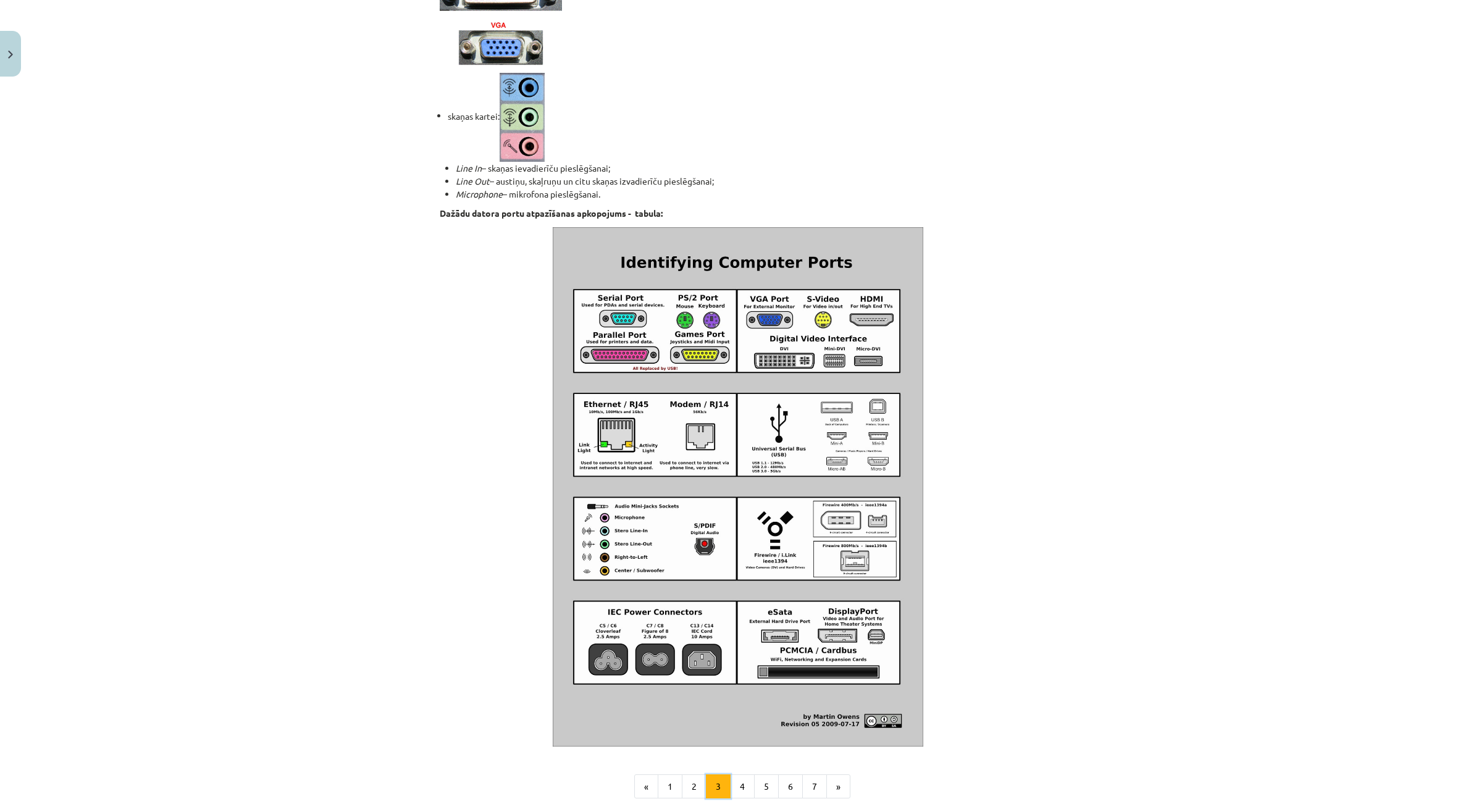
scroll to position [1087, 0]
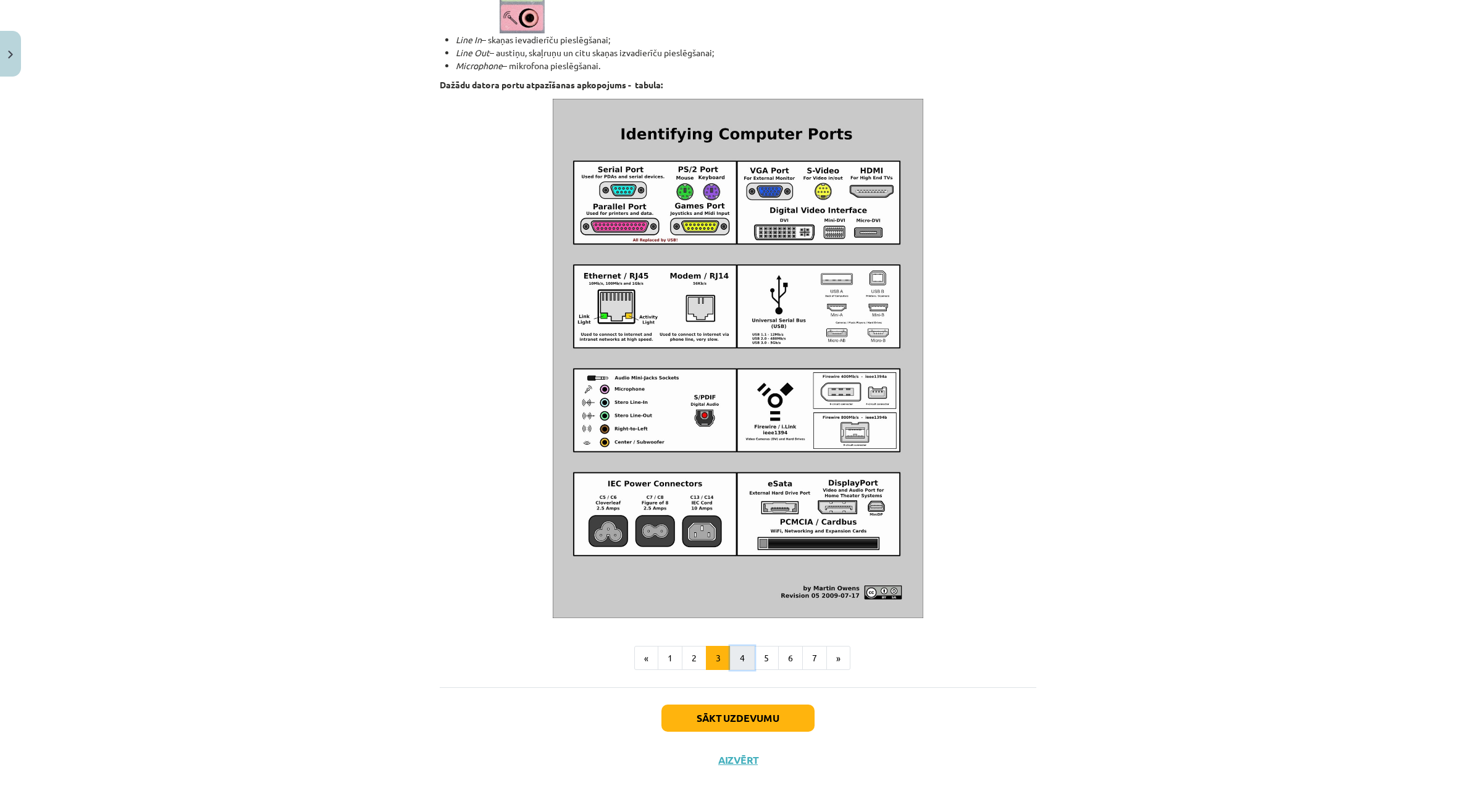
click at [743, 656] on button "4" at bounding box center [743, 659] width 25 height 25
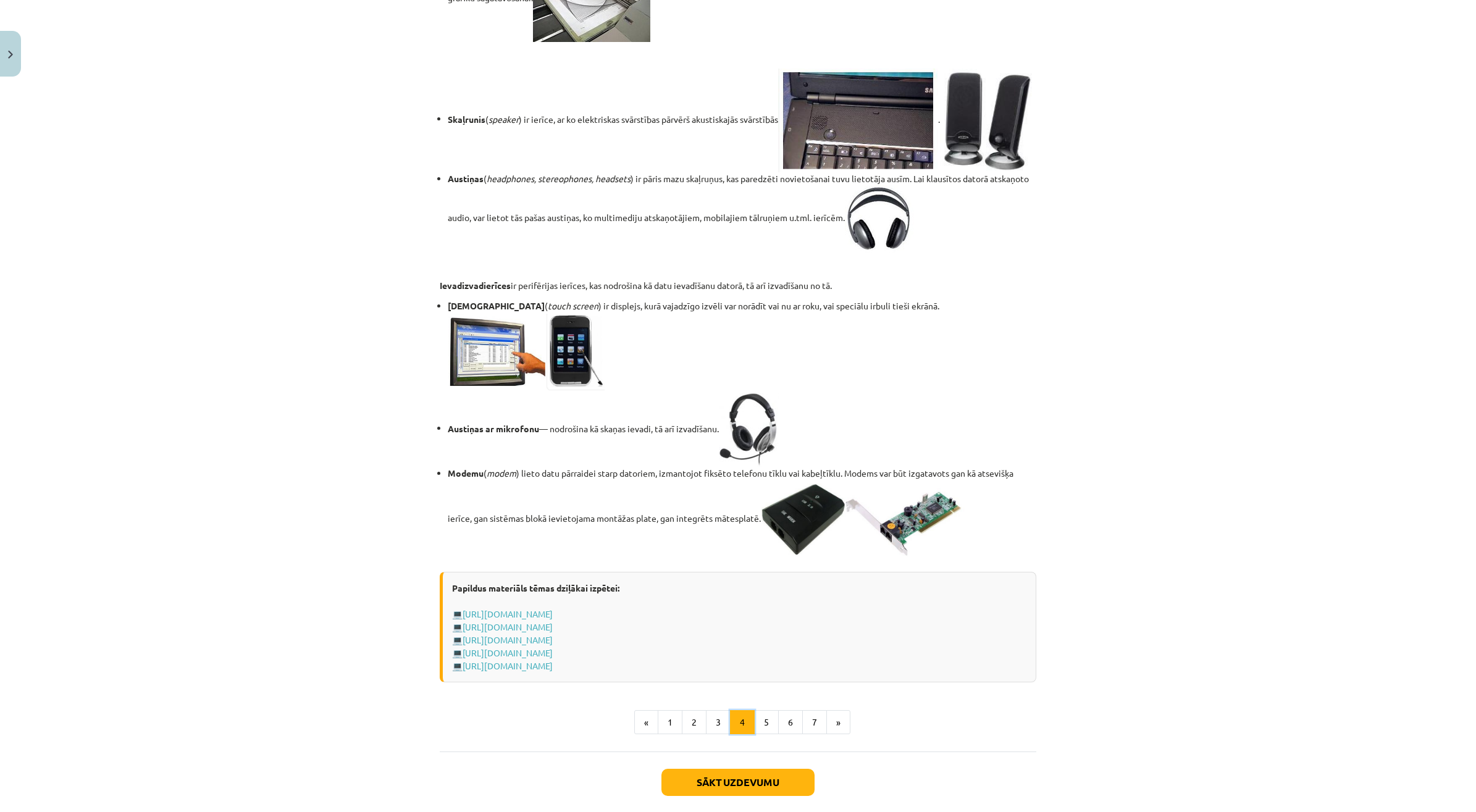
scroll to position [1872, 0]
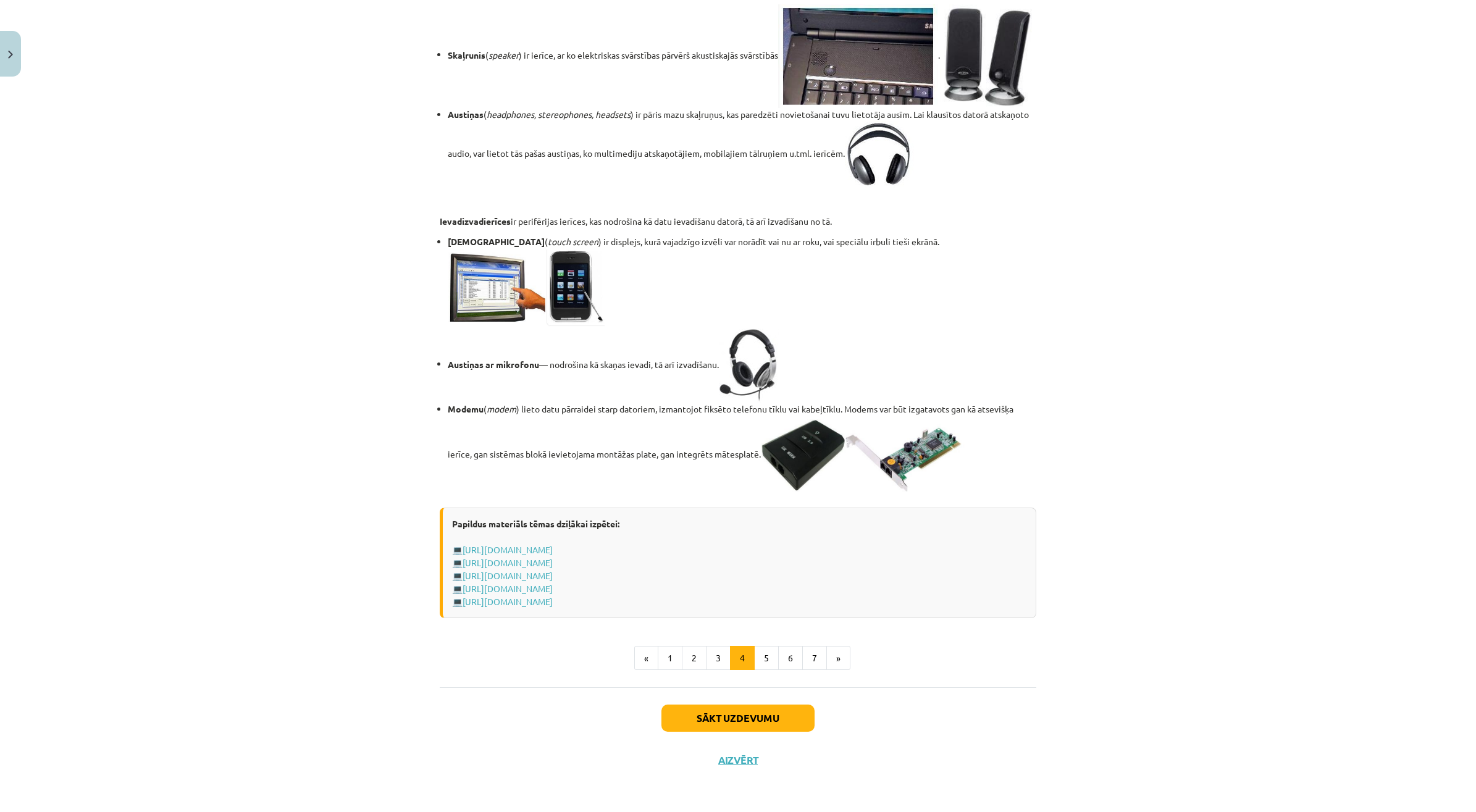
drag, startPoint x: 761, startPoint y: 643, endPoint x: 757, endPoint y: 652, distance: 9.8
click at [757, 652] on button "5" at bounding box center [767, 659] width 25 height 25
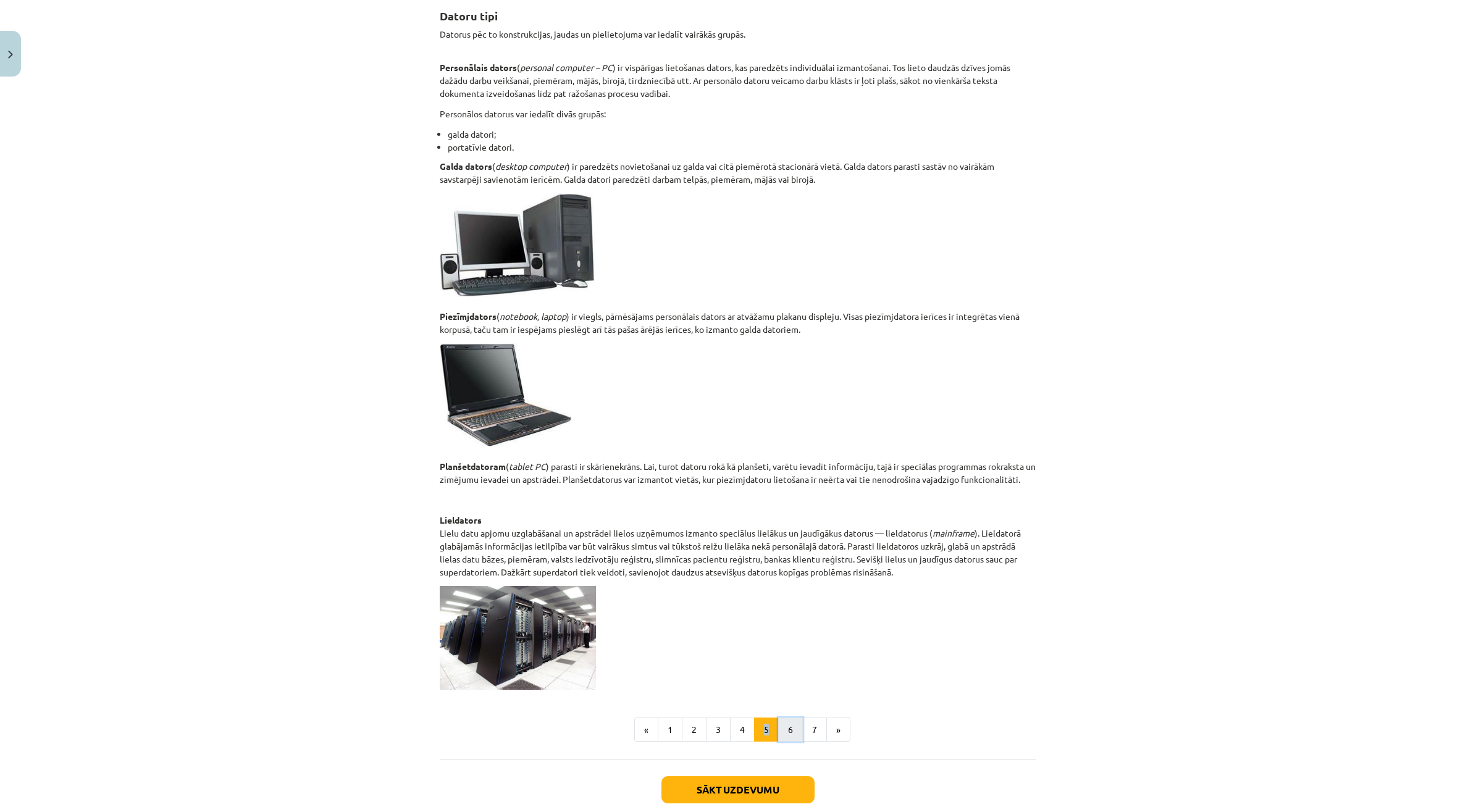
click at [787, 723] on button "6" at bounding box center [791, 730] width 25 height 25
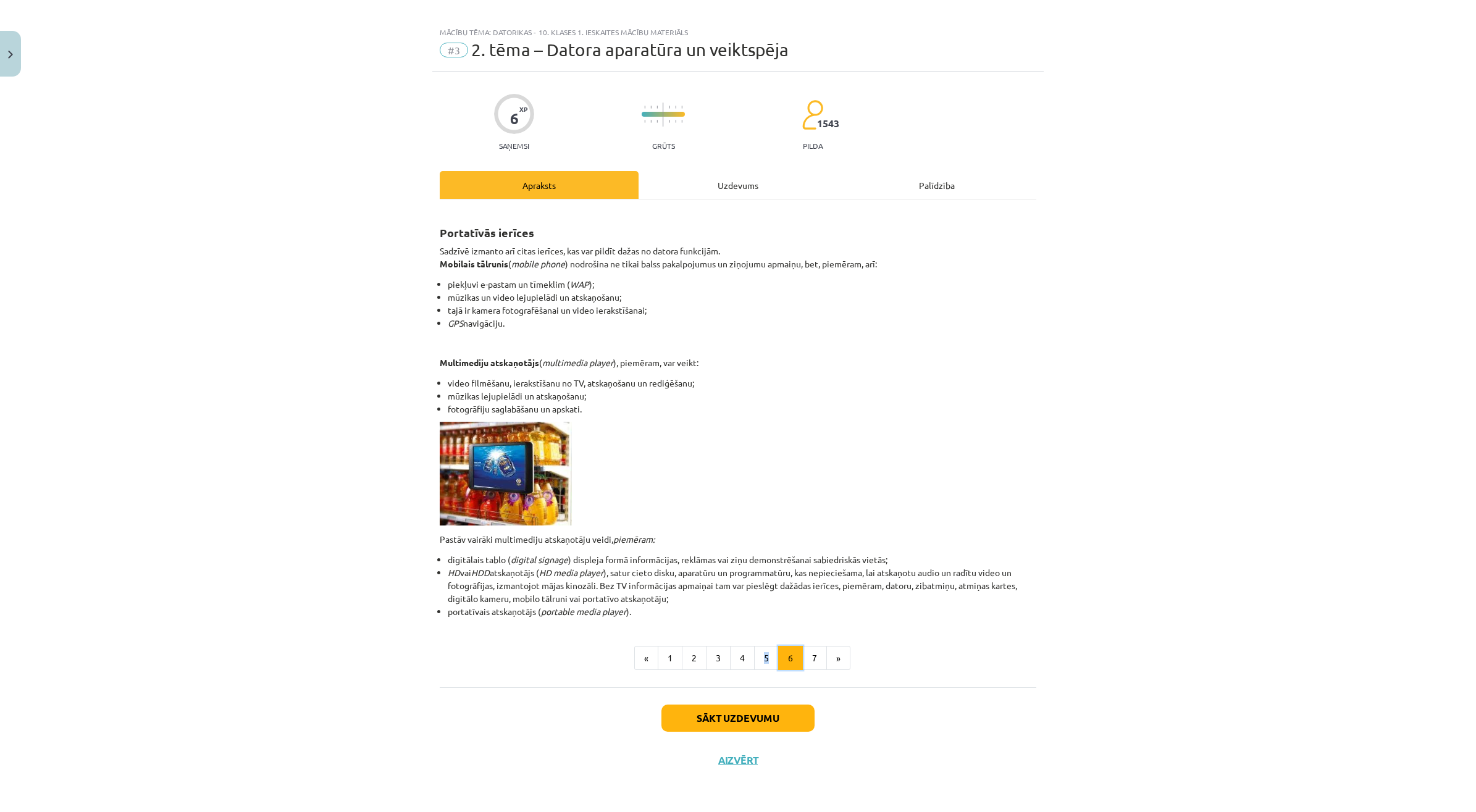
scroll to position [11, 0]
click at [973, 582] on li "HD vai HDD atskaņotājs ( HD media player ), satur cieto disku, aparatūru un pro…" at bounding box center [742, 586] width 589 height 39
click at [807, 662] on button "7" at bounding box center [815, 659] width 25 height 25
